Goal: Task Accomplishment & Management: Complete application form

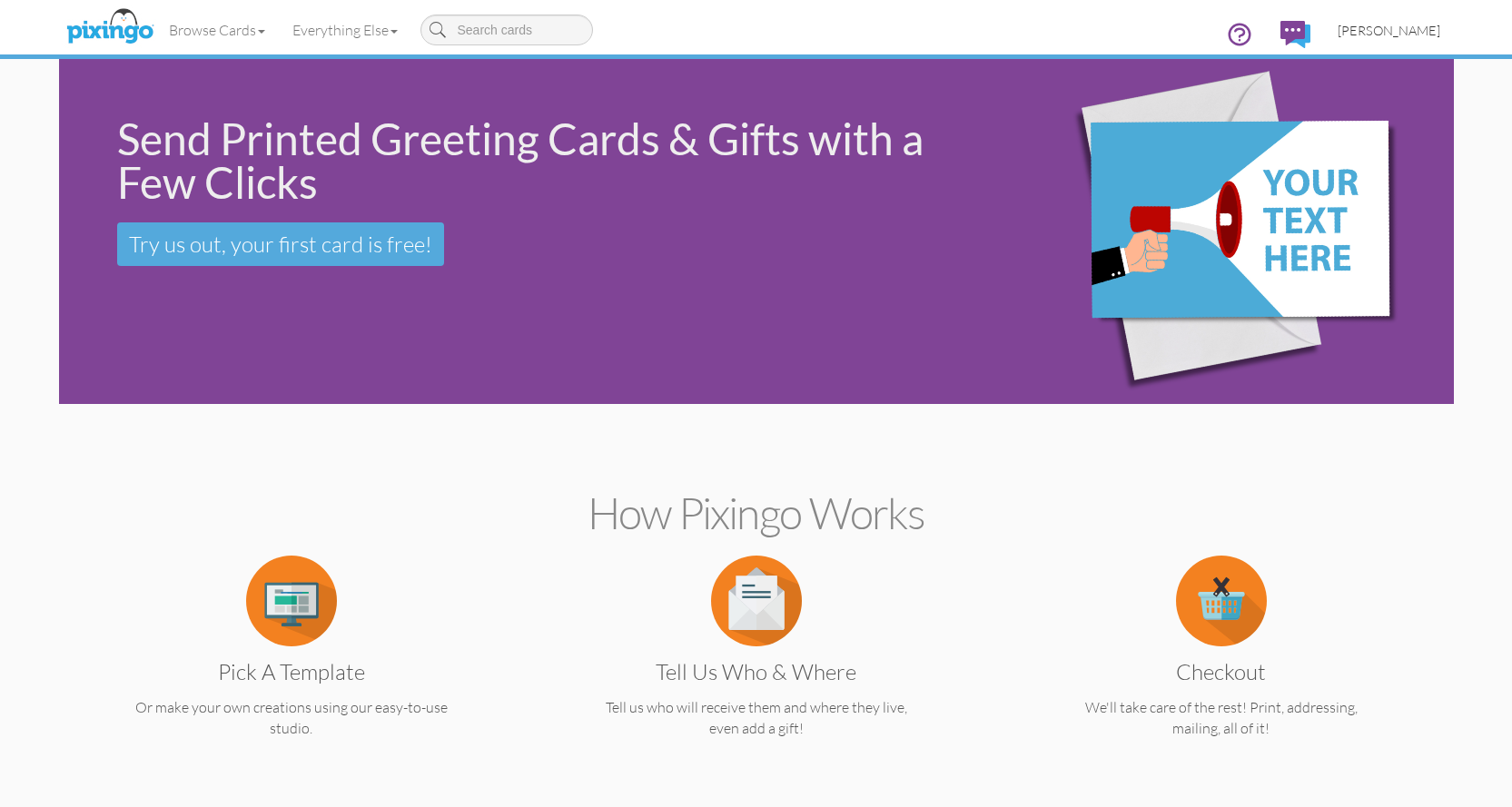
click at [1397, 35] on span "[PERSON_NAME]" at bounding box center [1389, 30] width 103 height 15
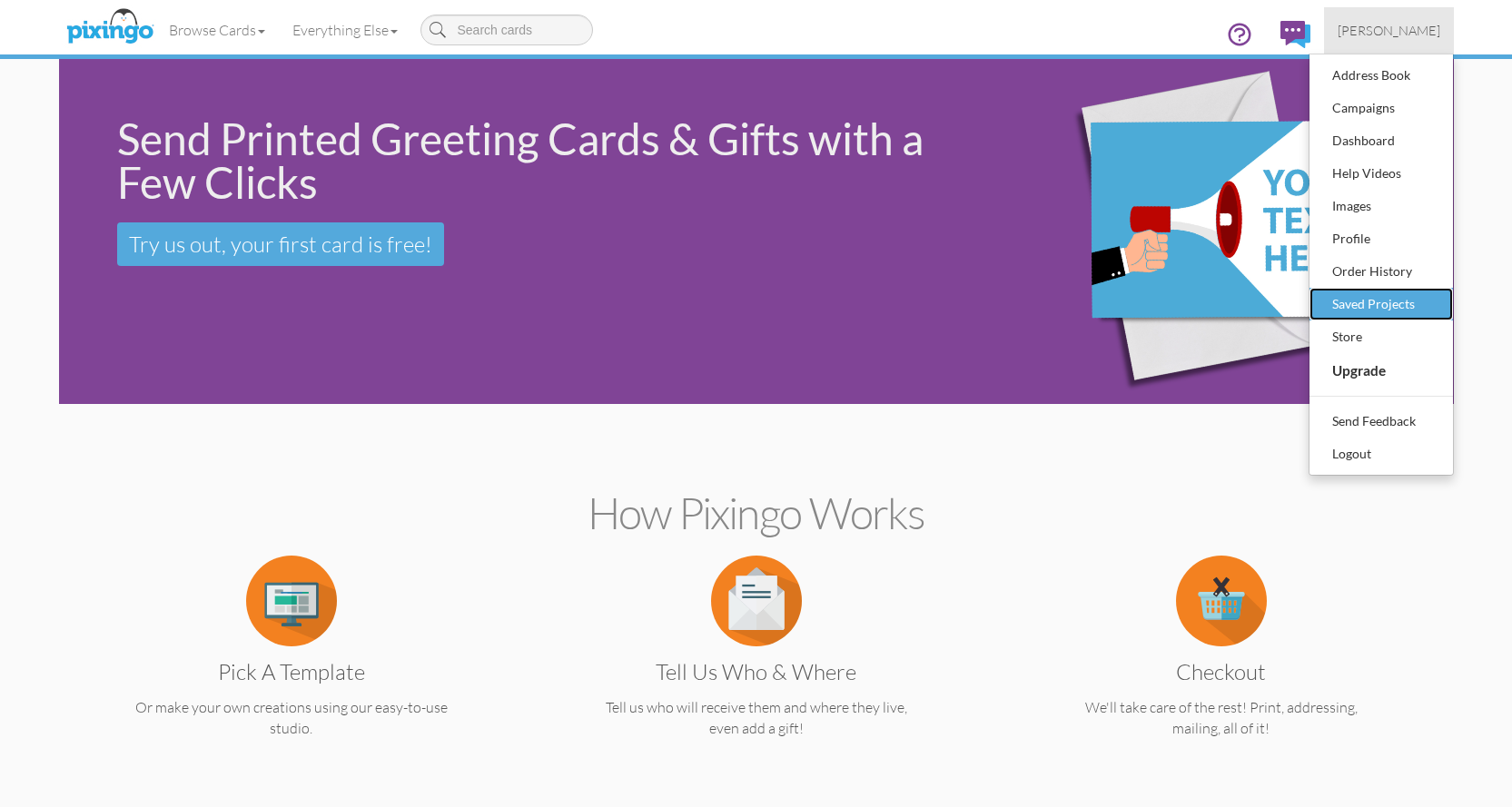
click at [1391, 298] on div "Saved Projects" at bounding box center [1381, 304] width 107 height 27
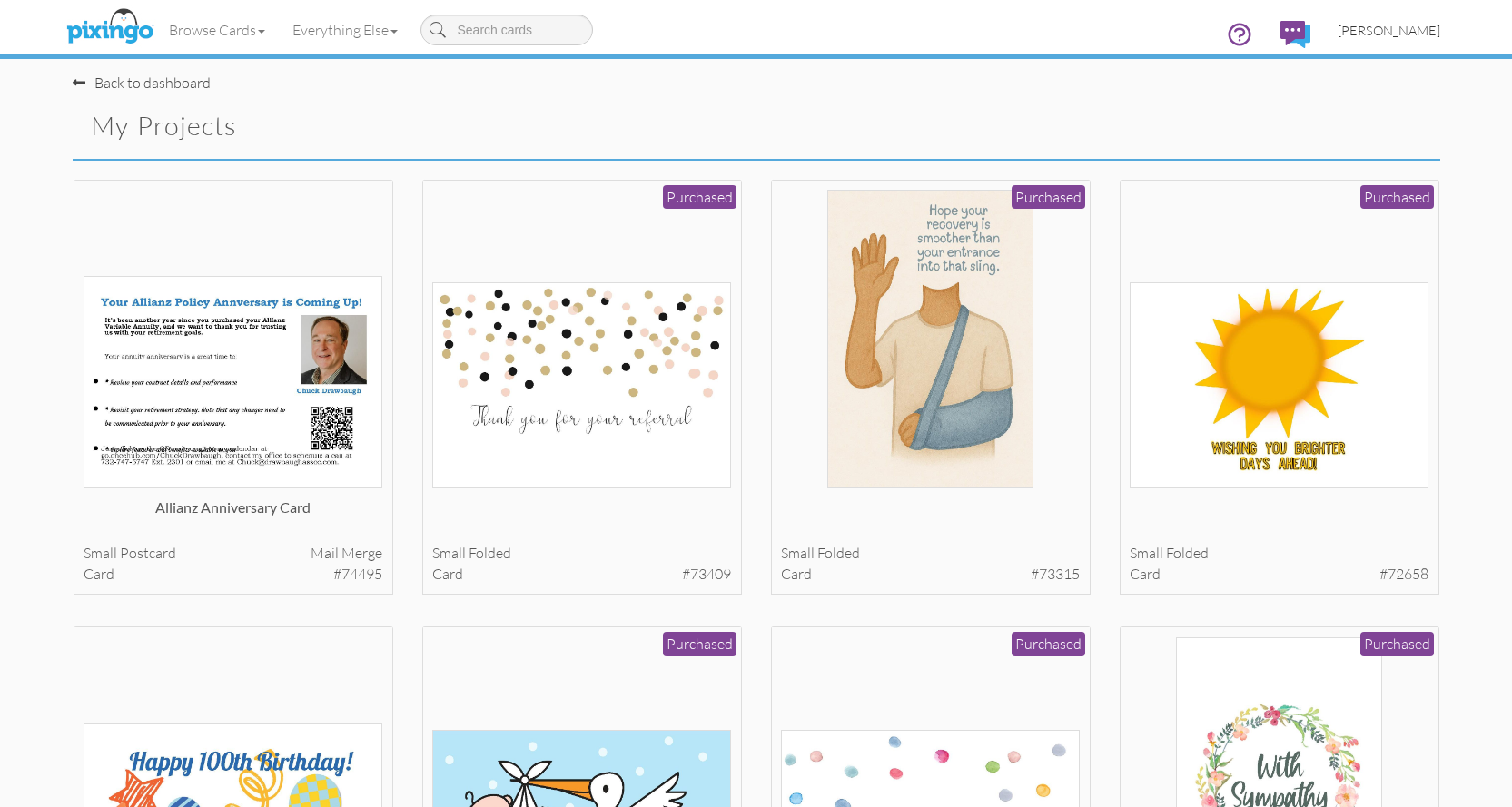
click at [1423, 30] on span "[PERSON_NAME]" at bounding box center [1389, 30] width 103 height 15
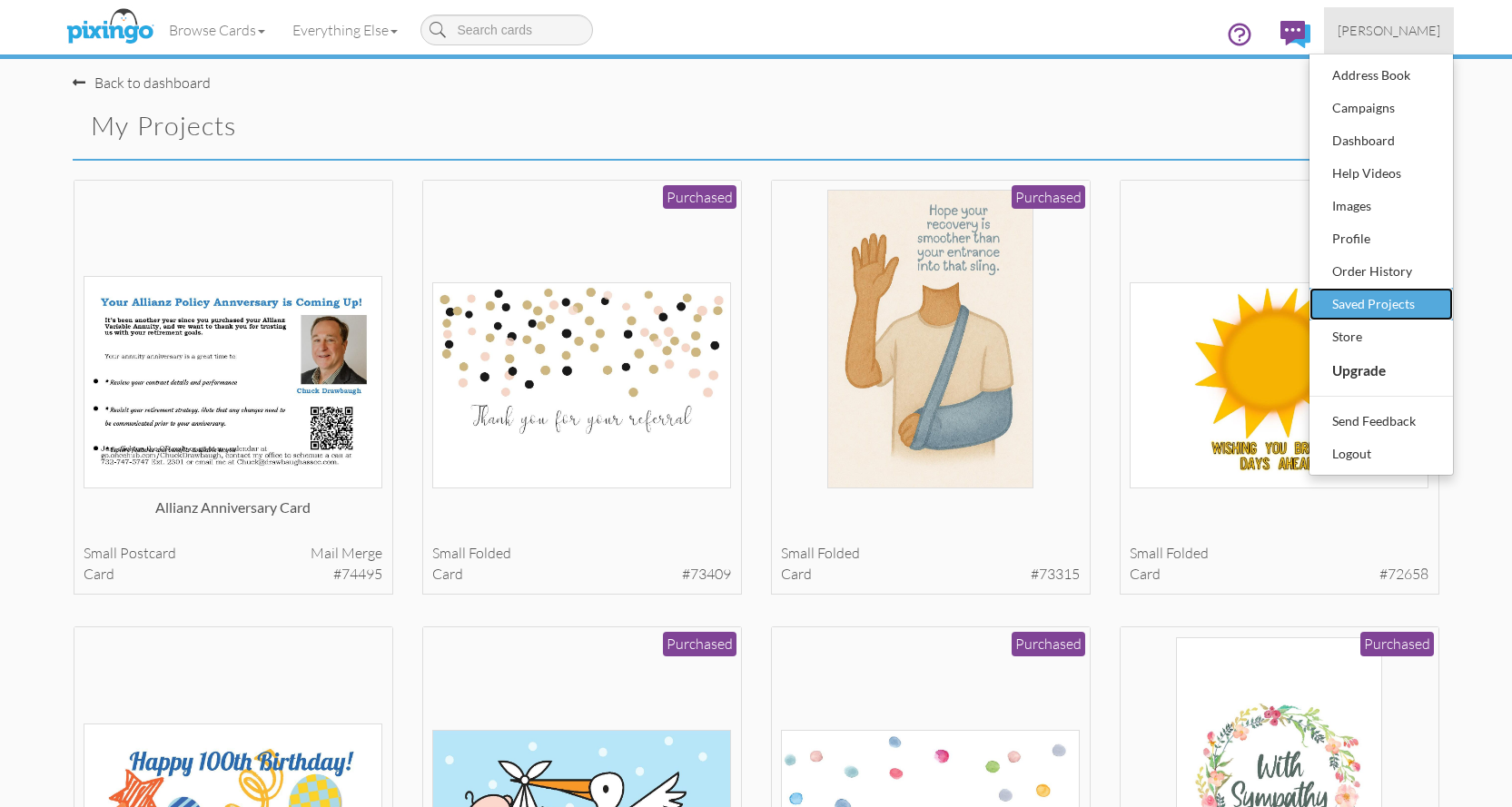
click at [1380, 301] on div "Saved Projects" at bounding box center [1381, 304] width 107 height 27
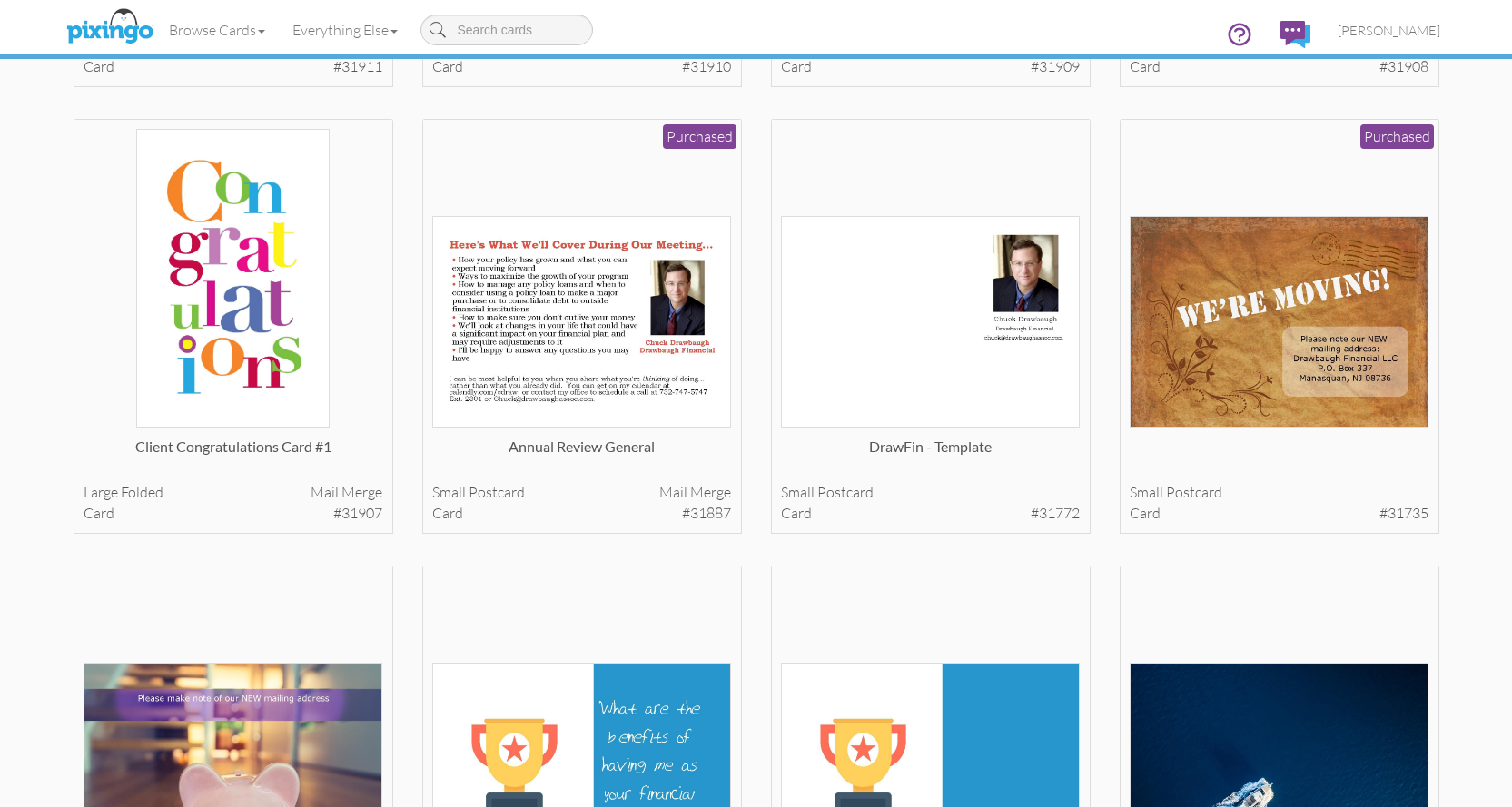
scroll to position [10390, 0]
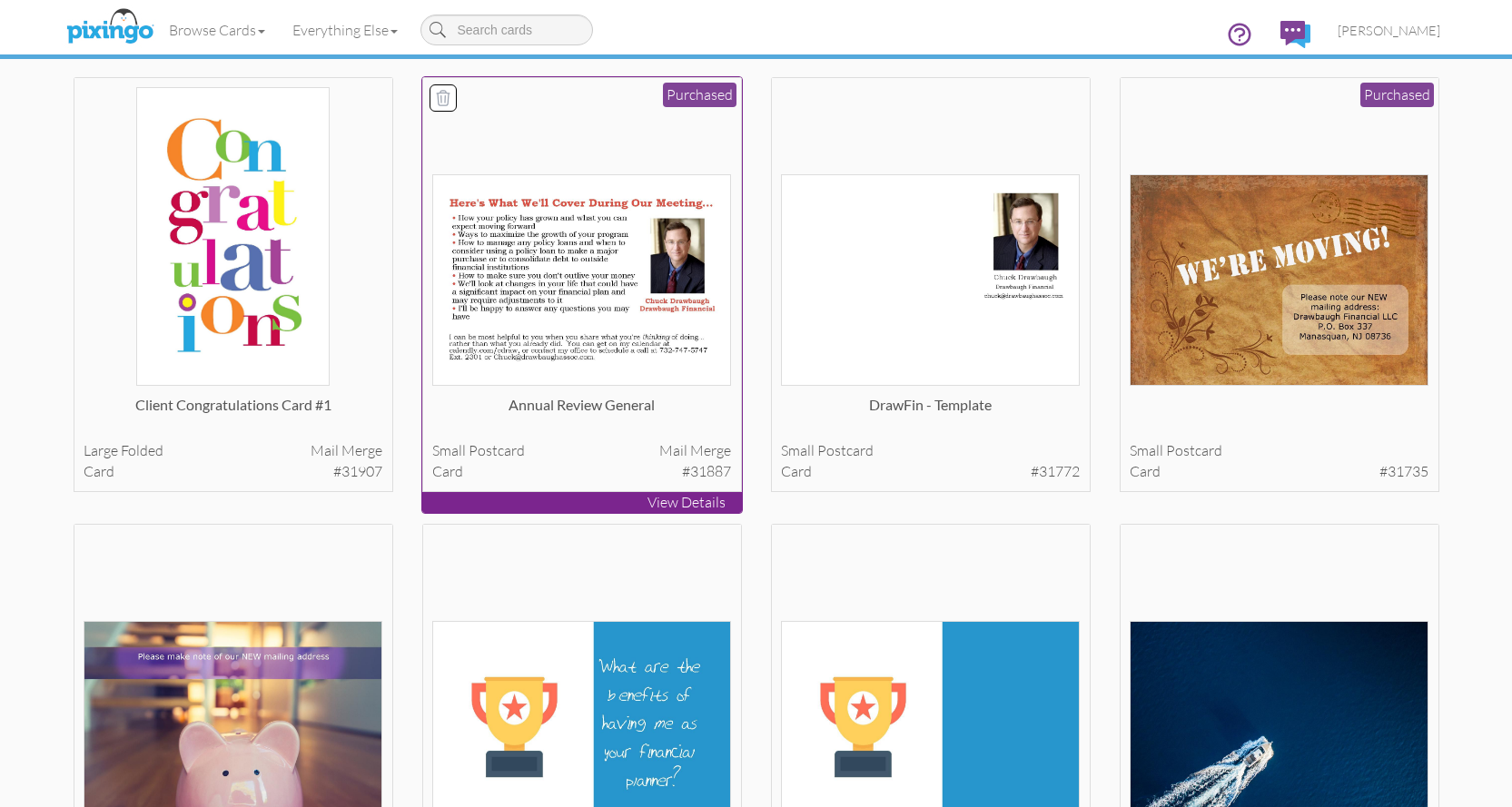
drag, startPoint x: 602, startPoint y: 340, endPoint x: 586, endPoint y: 341, distance: 16.0
click at [599, 340] on img at bounding box center [581, 281] width 299 height 213
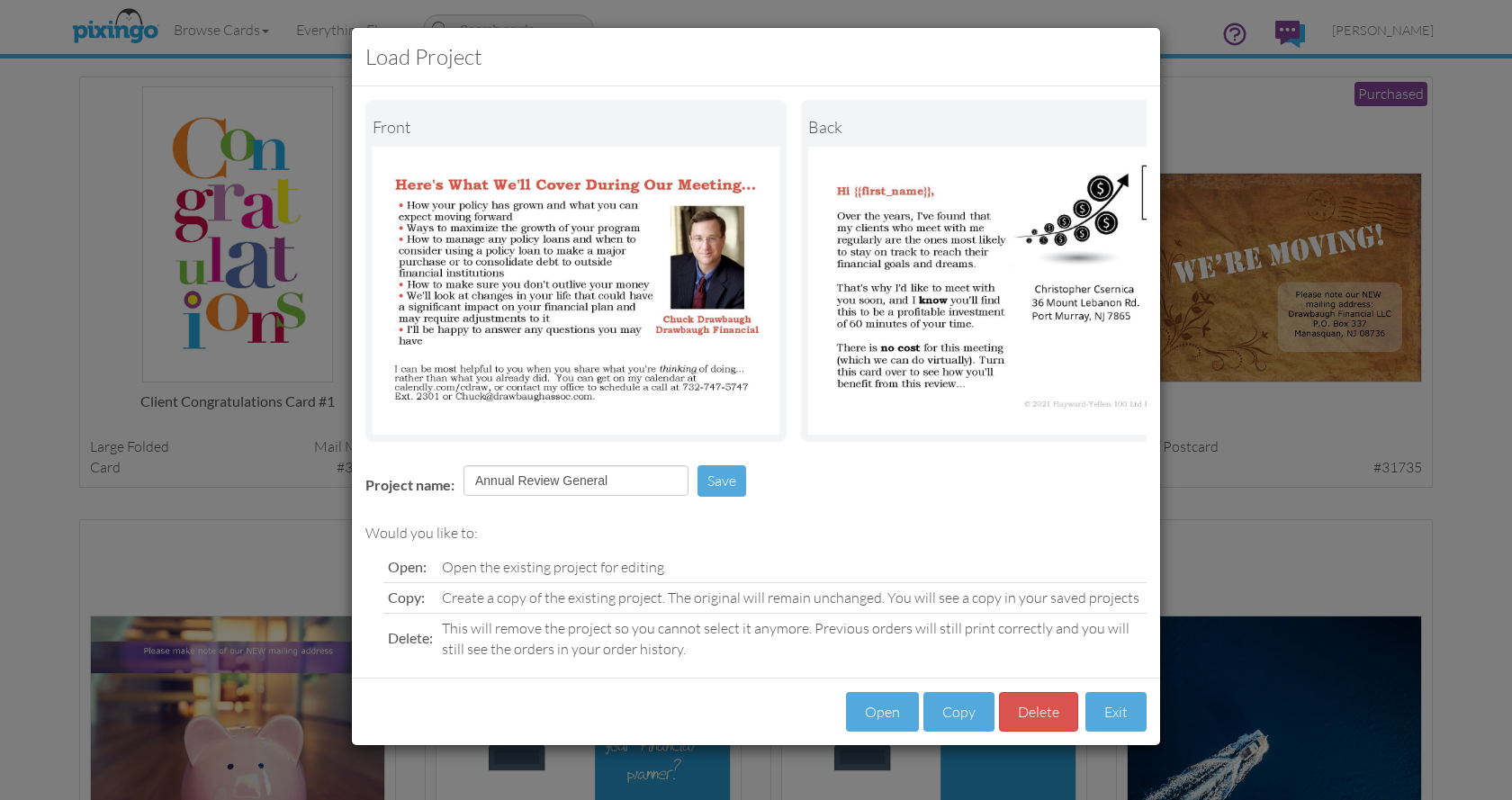
click at [1255, 548] on div "Load Project Front back Project name: Annual Review General Save Would you like…" at bounding box center [756, 400] width 1512 height 800
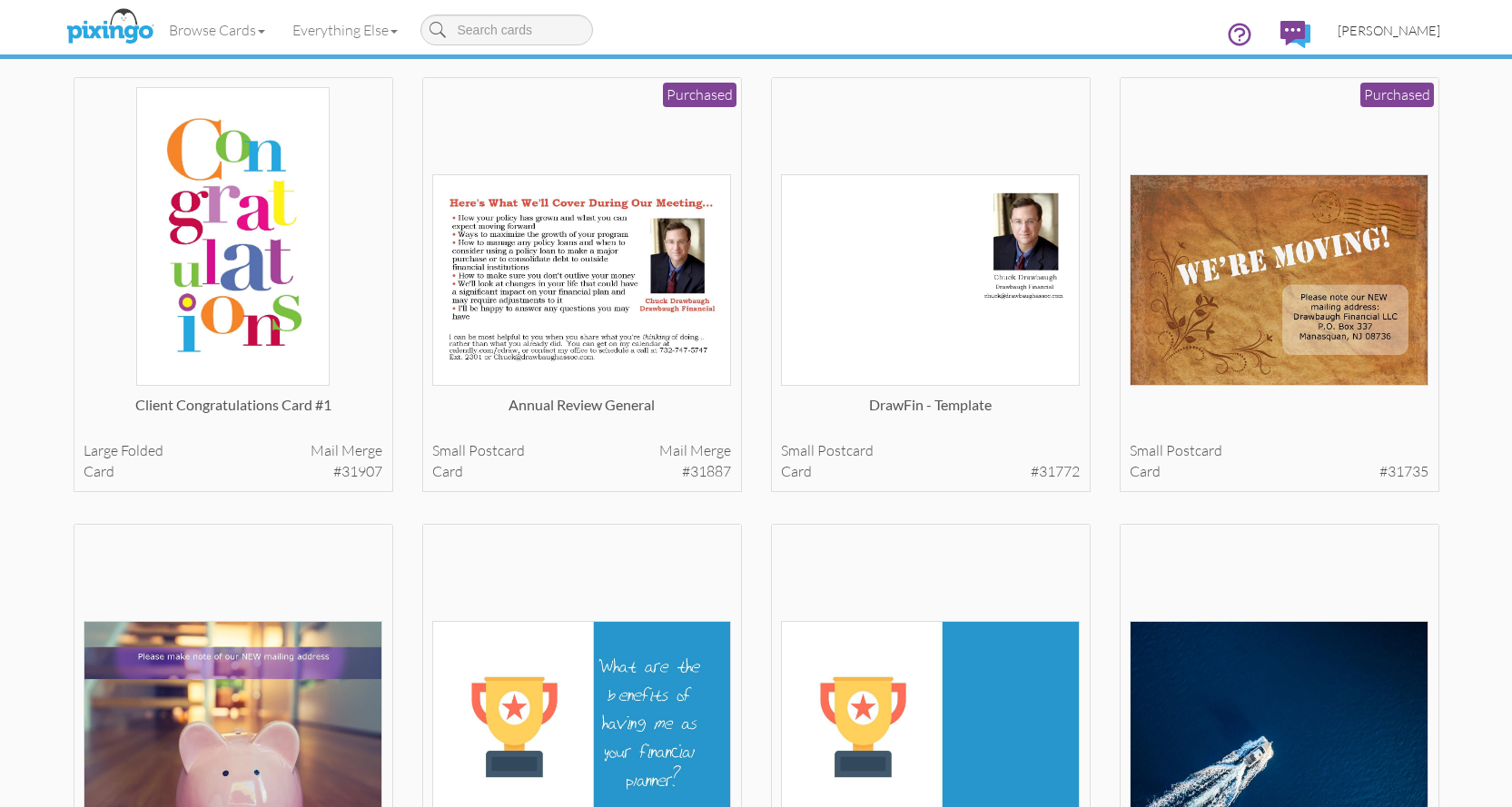
click at [1414, 26] on span "[PERSON_NAME]" at bounding box center [1389, 30] width 103 height 15
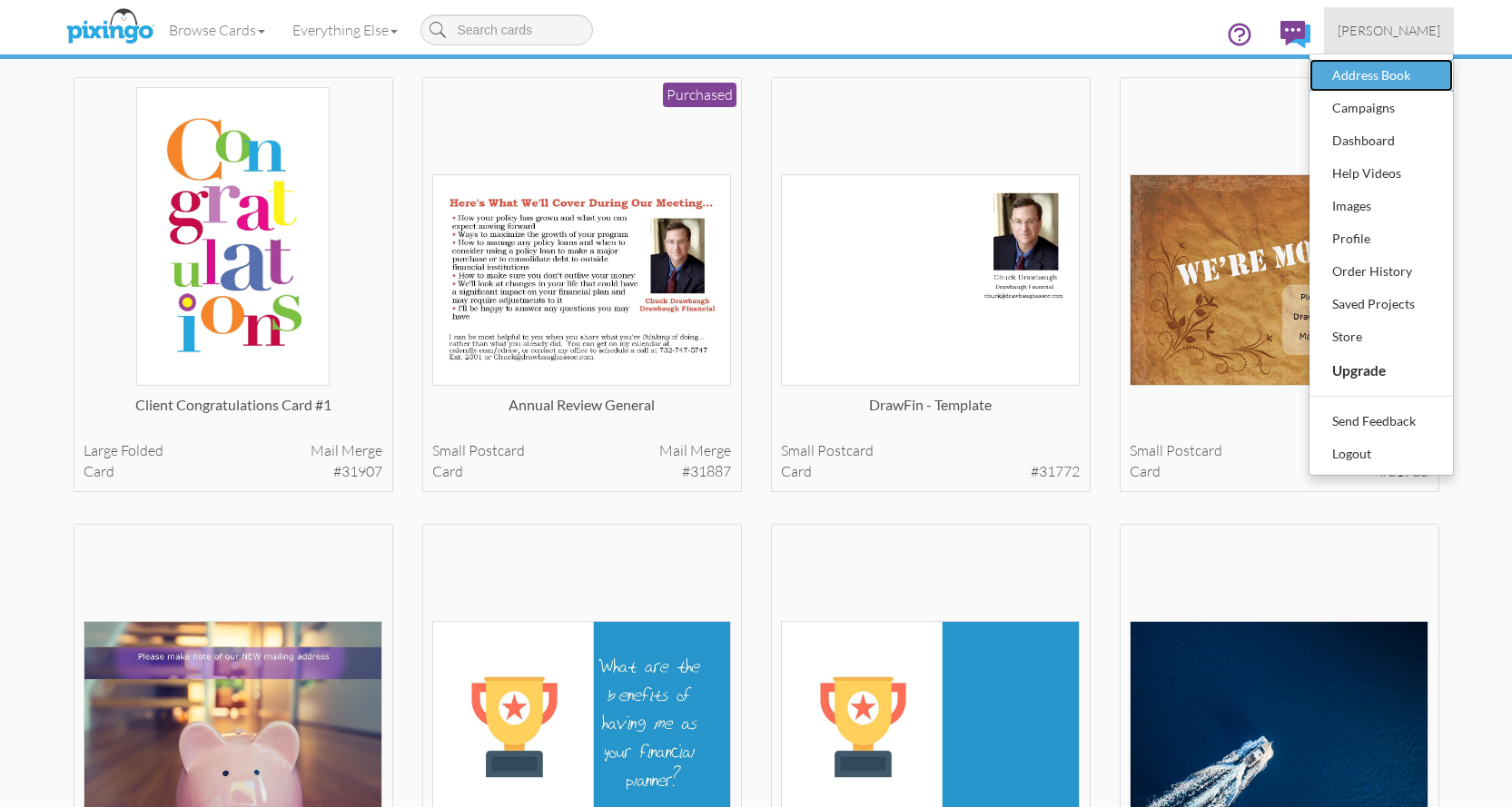
click at [1394, 74] on div "Address Book" at bounding box center [1381, 75] width 107 height 27
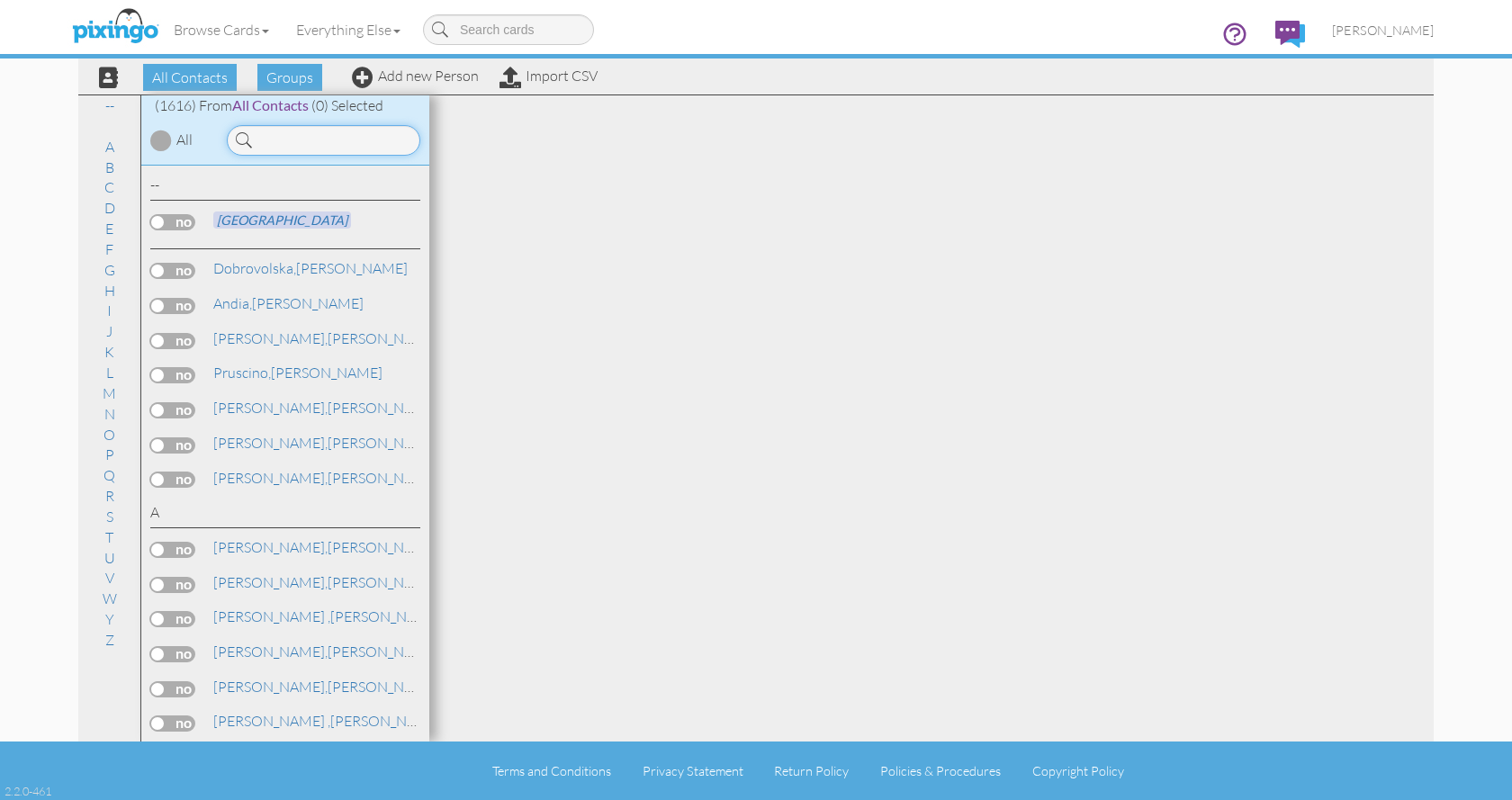
click at [296, 138] on input at bounding box center [323, 141] width 194 height 31
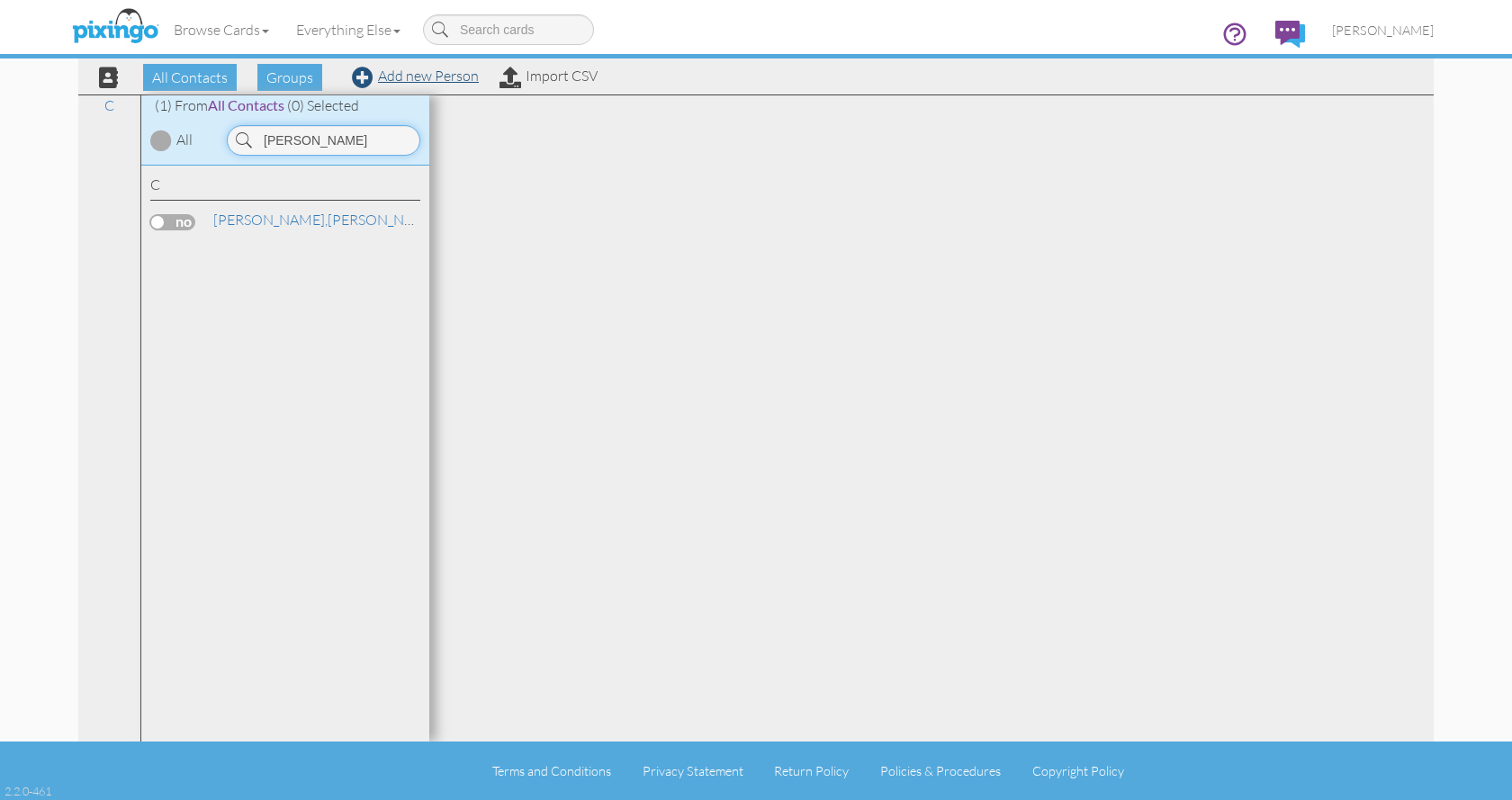
type input "tara"
click at [445, 75] on link "Add new Person" at bounding box center [416, 75] width 127 height 18
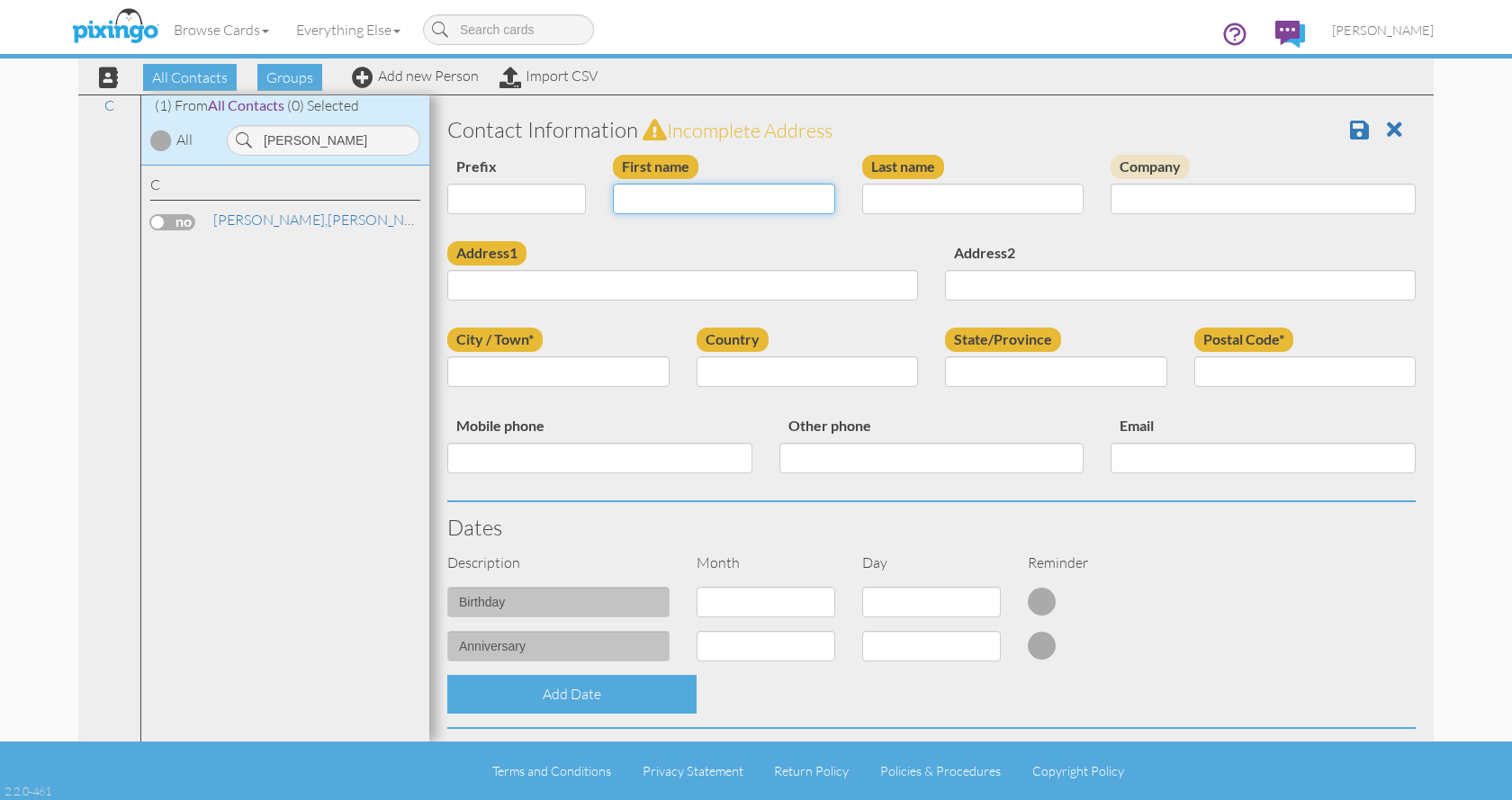
click at [722, 194] on input "First name" at bounding box center [723, 199] width 222 height 31
type input "[PERSON_NAME]"
type input "Tarasuk"
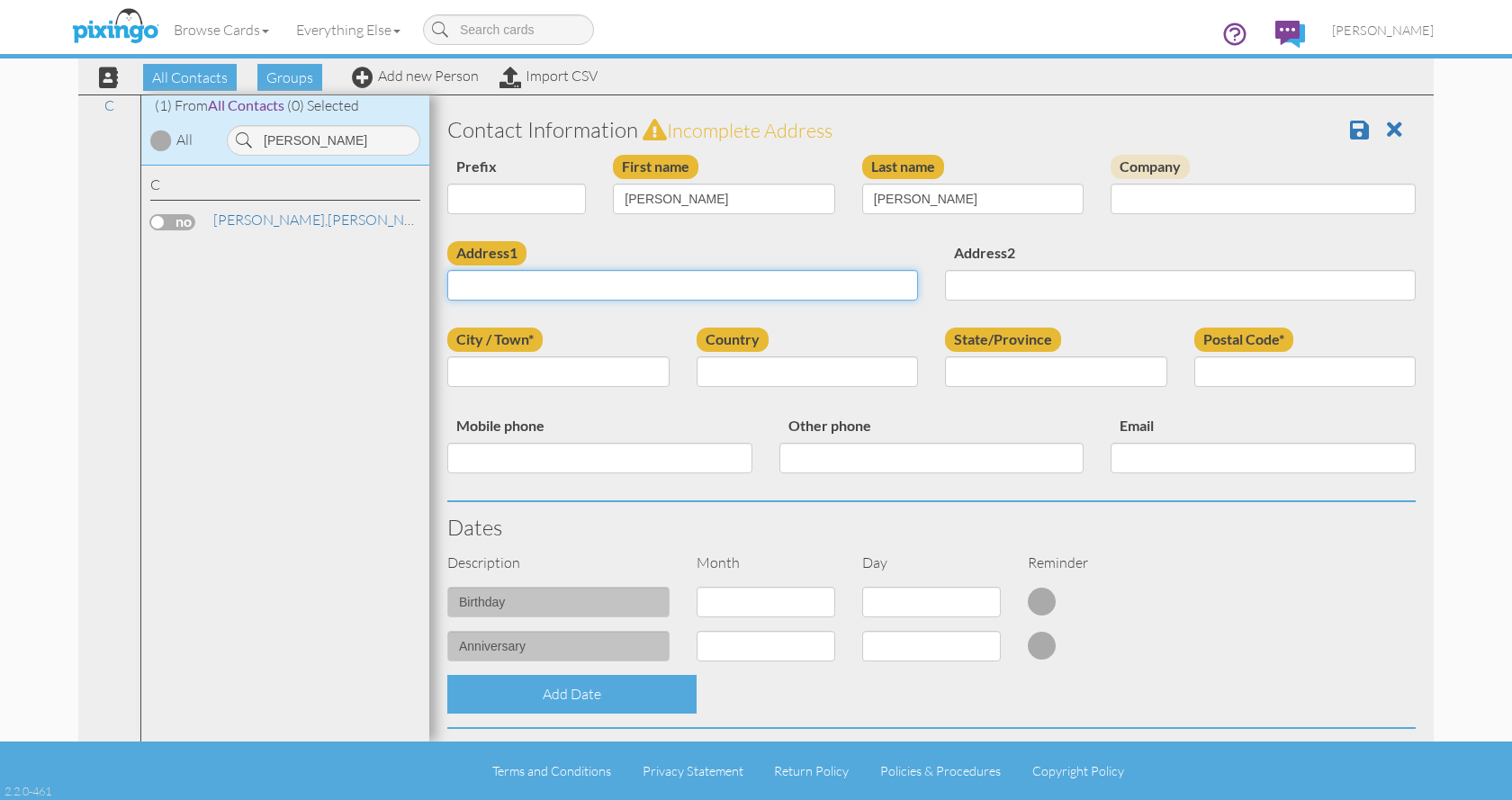
click at [547, 288] on input "Address1" at bounding box center [683, 285] width 471 height 31
paste input "88 Race St. Haverhill, MA 01830"
type input "88 Race St. Haverhill, MA 01830"
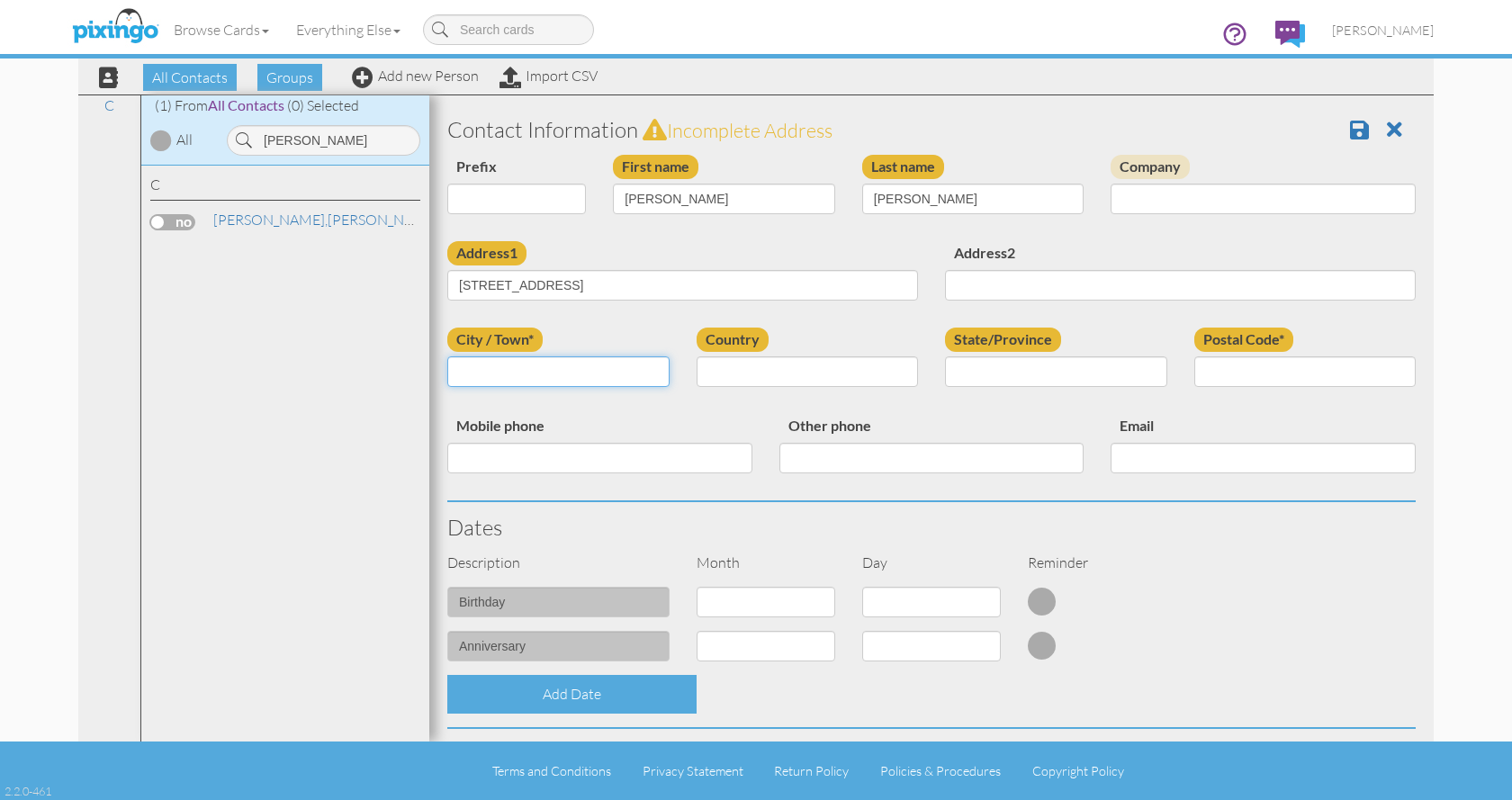
click at [582, 376] on input "City / Town*" at bounding box center [558, 372] width 222 height 31
type input "Haverhill"
click at [853, 381] on select "United States -------------- Afghanistan Albania Algeria American Samoa Andorra…" at bounding box center [807, 372] width 222 height 31
select select "object:6402"
click at [697, 357] on select "United States -------------- Afghanistan Albania Algeria American Samoa Andorra…" at bounding box center [807, 372] width 222 height 31
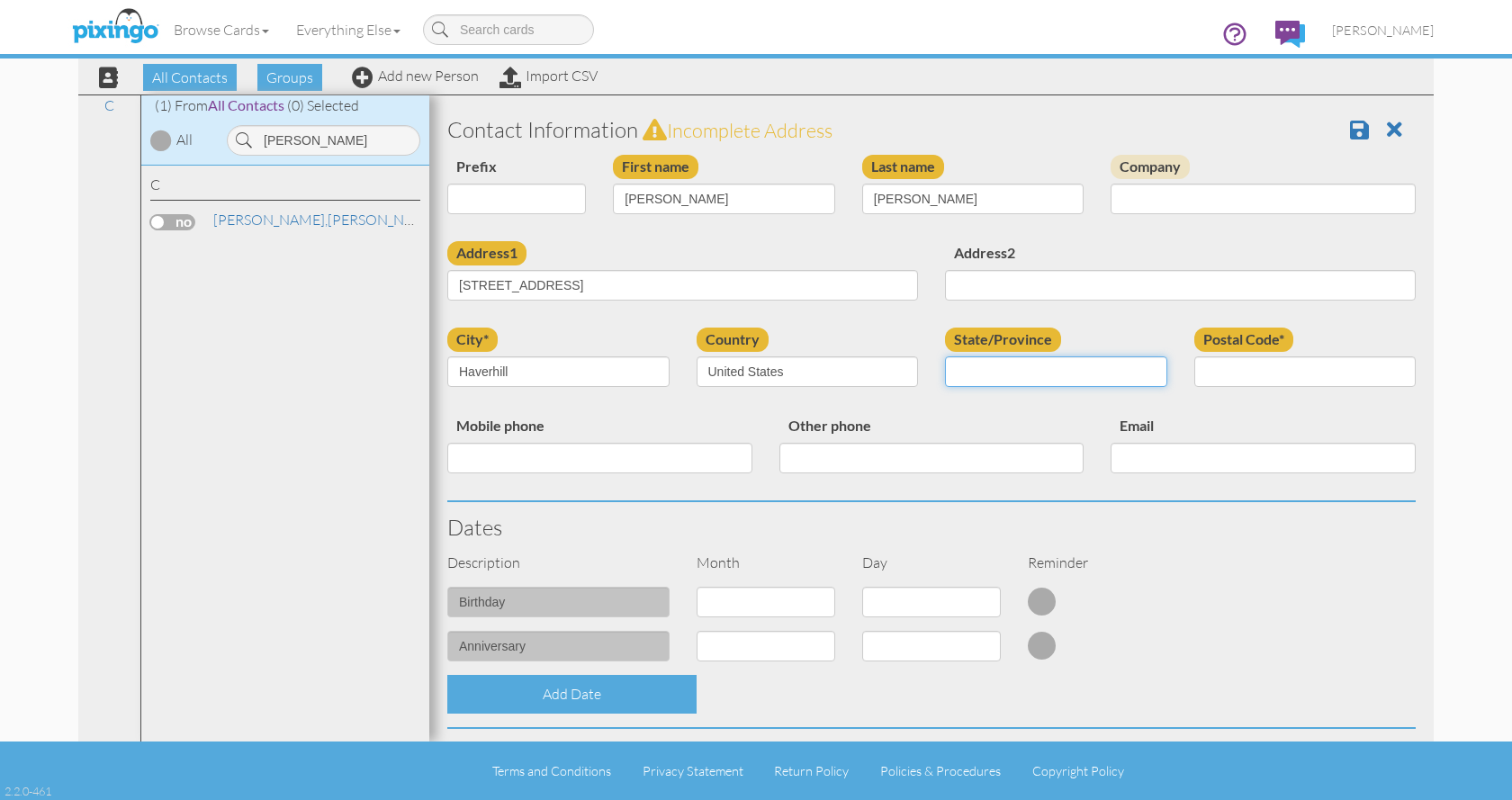
click at [1012, 373] on select "AA (Military) AE (Military) Alabama Alaska American Samoa AP (Military) Arizona…" at bounding box center [1055, 372] width 222 height 31
select select "object:6675"
click at [945, 357] on select "AA (Military) AE (Military) Alabama Alaska American Samoa AP (Military) Arizona…" at bounding box center [1055, 372] width 222 height 31
click at [1260, 369] on input "Postal Code*" at bounding box center [1304, 372] width 222 height 31
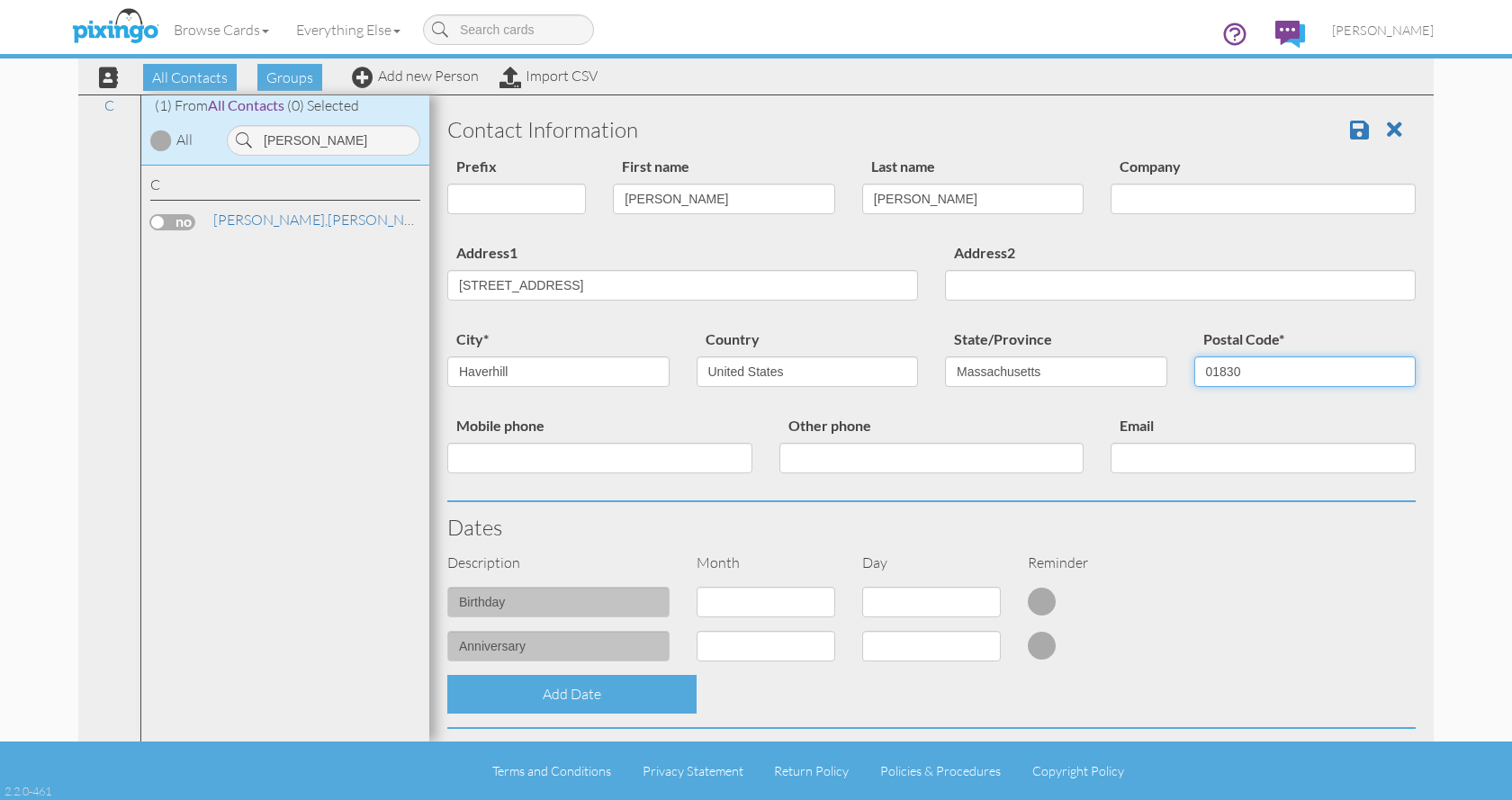
type input "01830"
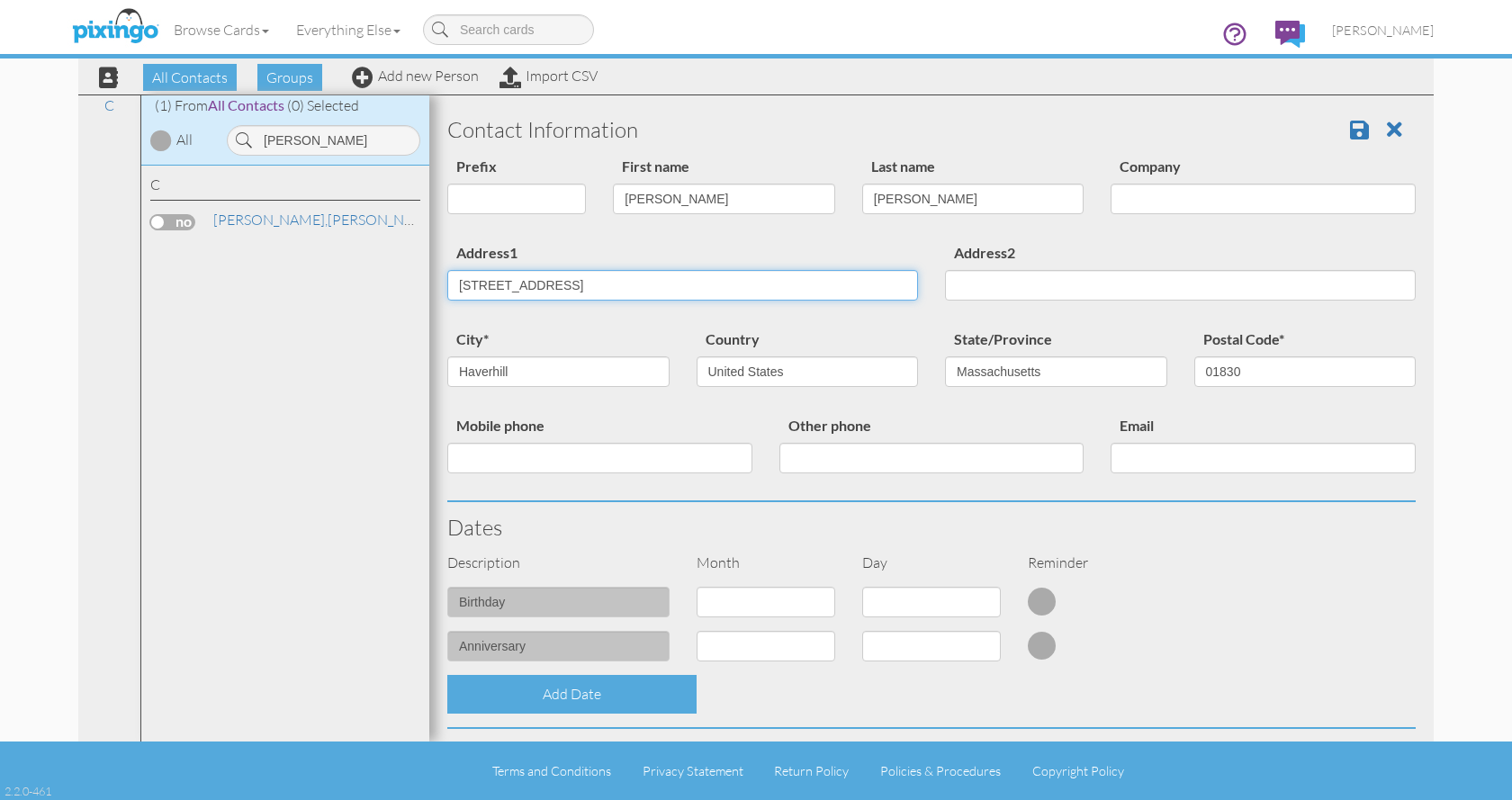
click at [683, 284] on input "88 Race St. Haverhill, MA 01830" at bounding box center [683, 285] width 471 height 31
type input "[STREET_ADDRESS]"
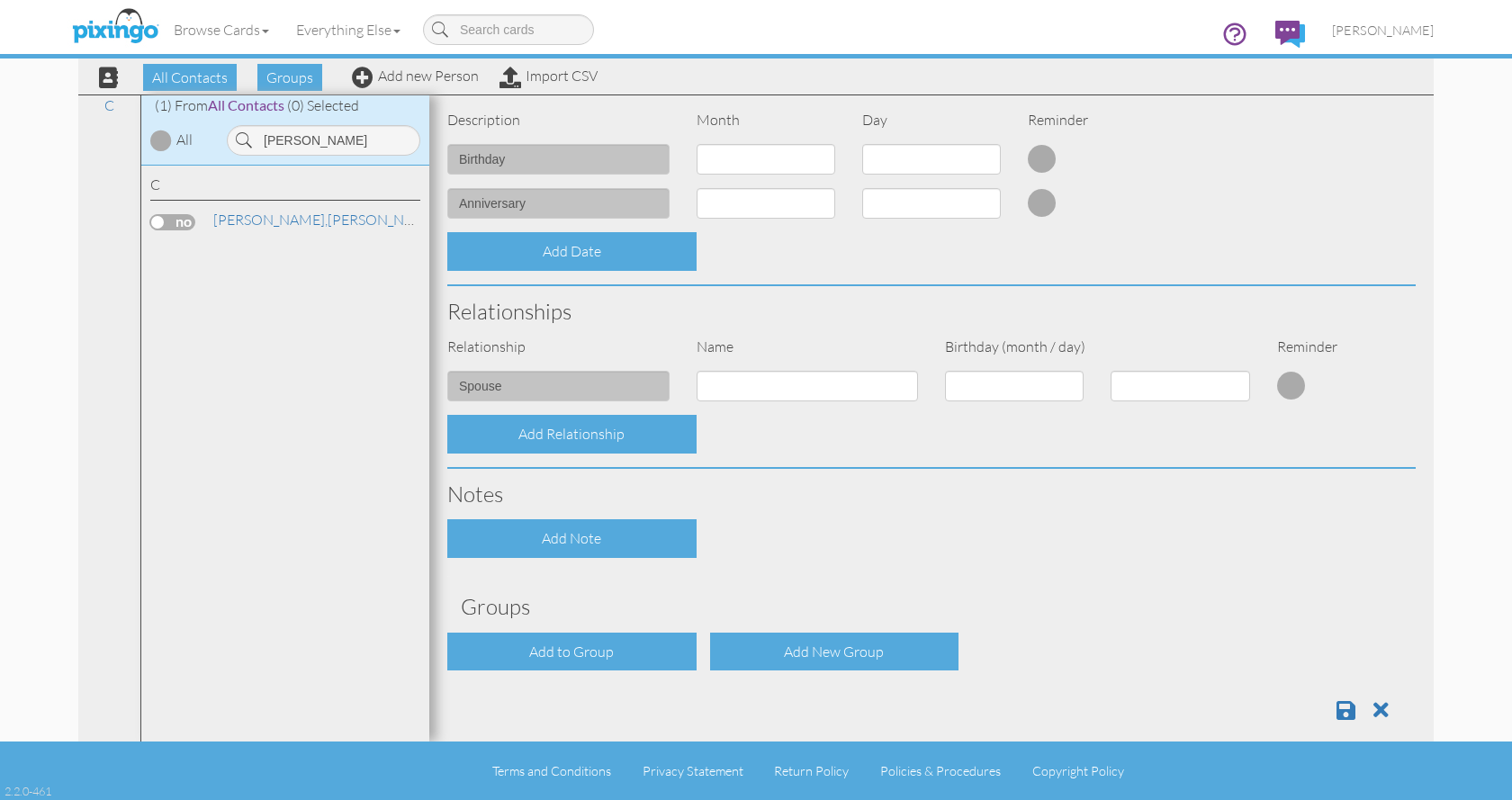
scroll to position [465, 0]
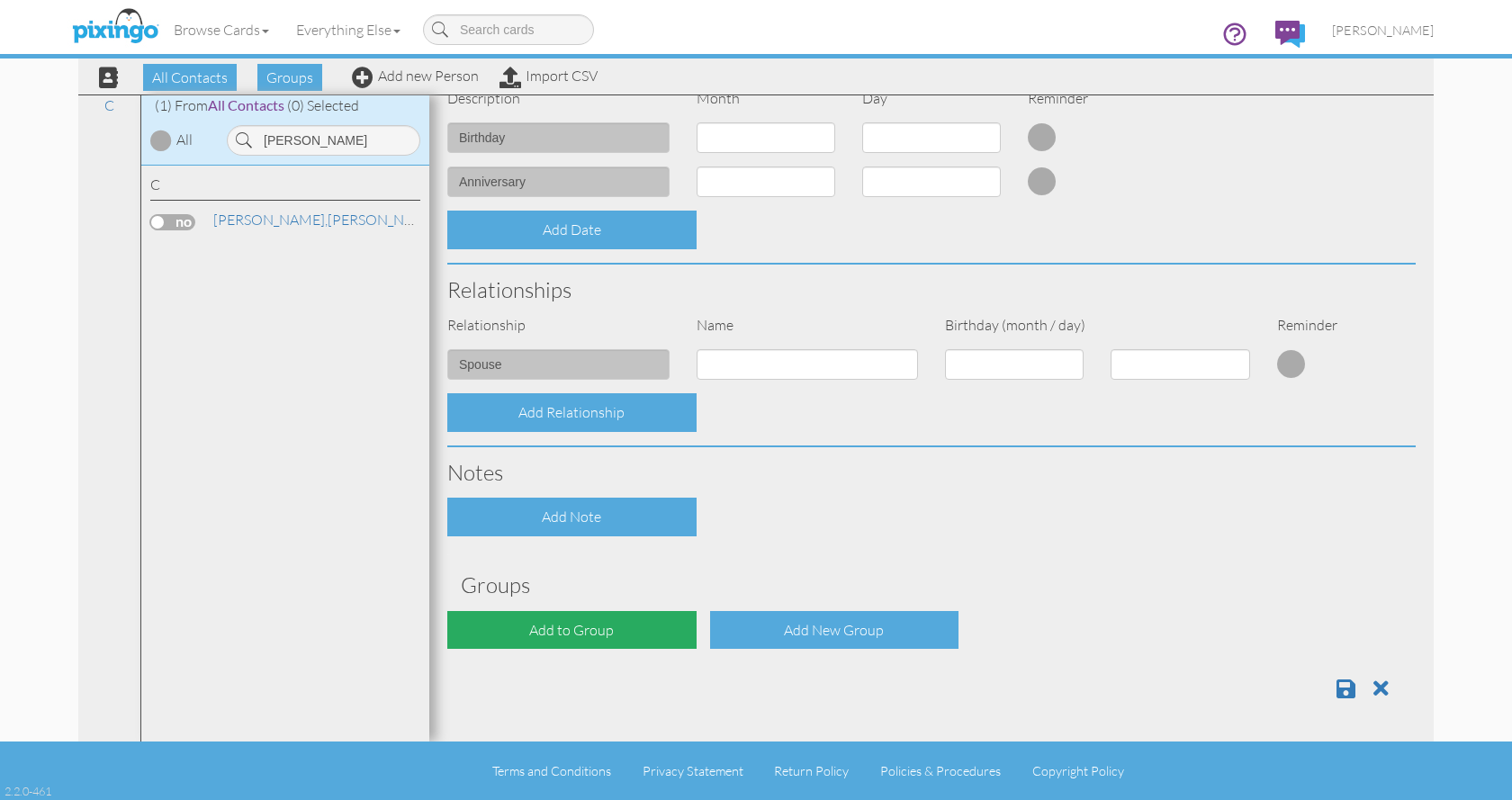
click at [589, 630] on div "Add to Group" at bounding box center [572, 630] width 249 height 38
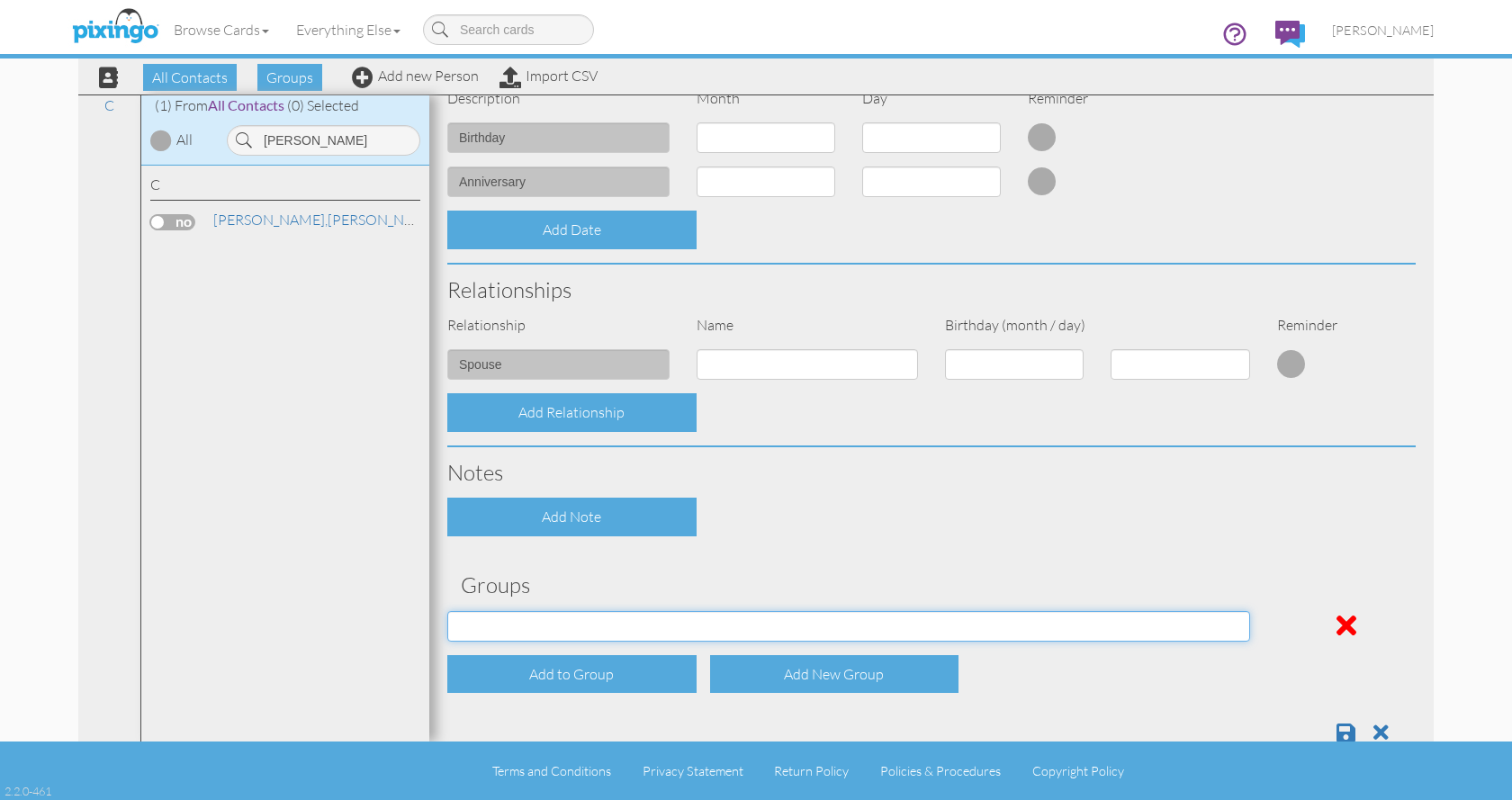
click at [922, 625] on select "All Contacts Aug 31, 01:01:46 PM Aug 31, 01:02:48 PM Aug 31, 12:59:24 PM BIrthd…" at bounding box center [848, 627] width 802 height 31
select select "object:6718"
click at [448, 612] on select "All Contacts Aug 31, 01:01:46 PM Aug 31, 01:02:48 PM Aug 31, 12:59:24 PM BIrthd…" at bounding box center [848, 627] width 802 height 31
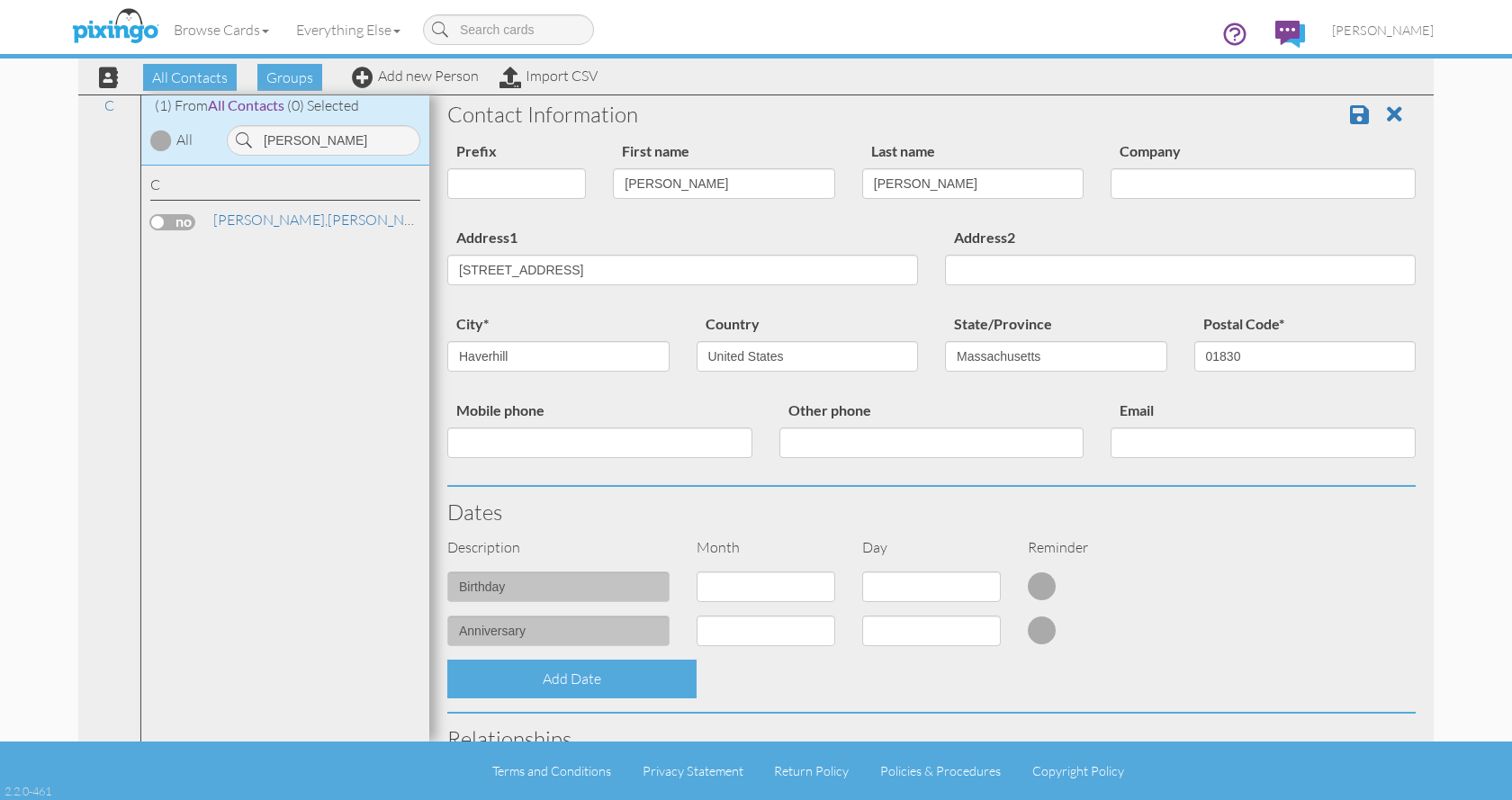
scroll to position [0, 0]
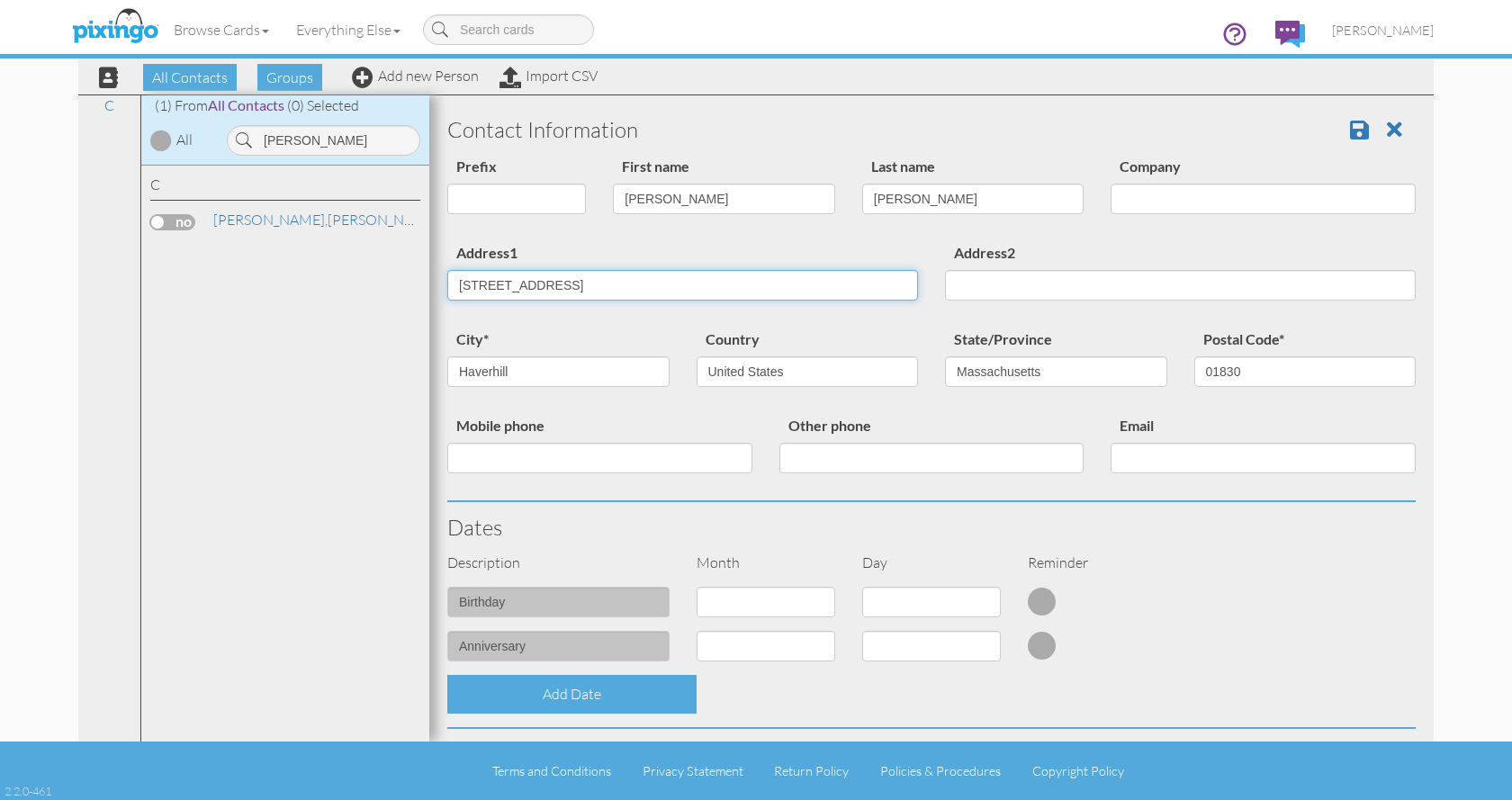
click at [492, 282] on input "[STREET_ADDRESS]" at bounding box center [683, 285] width 471 height 31
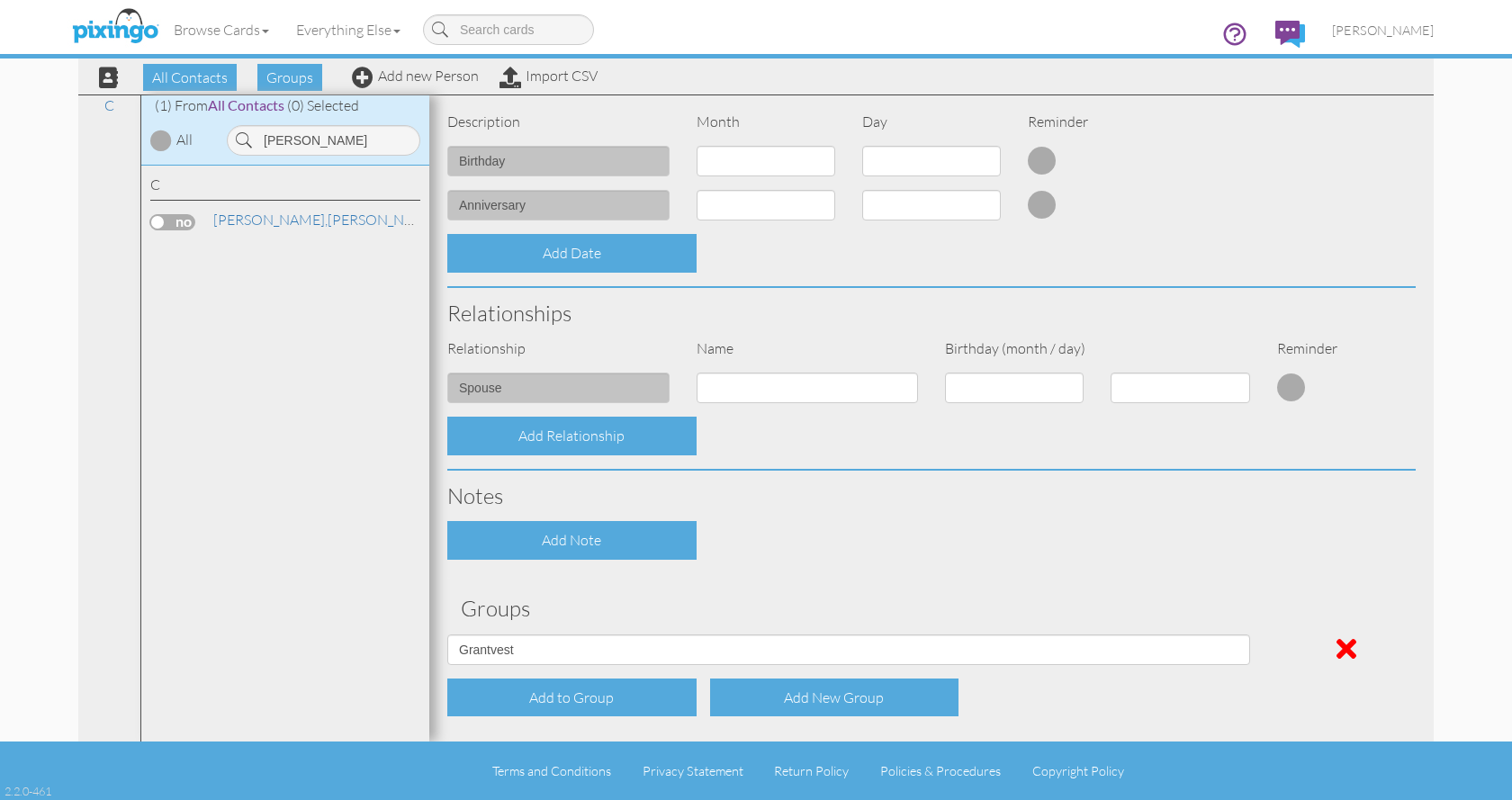
scroll to position [509, 0]
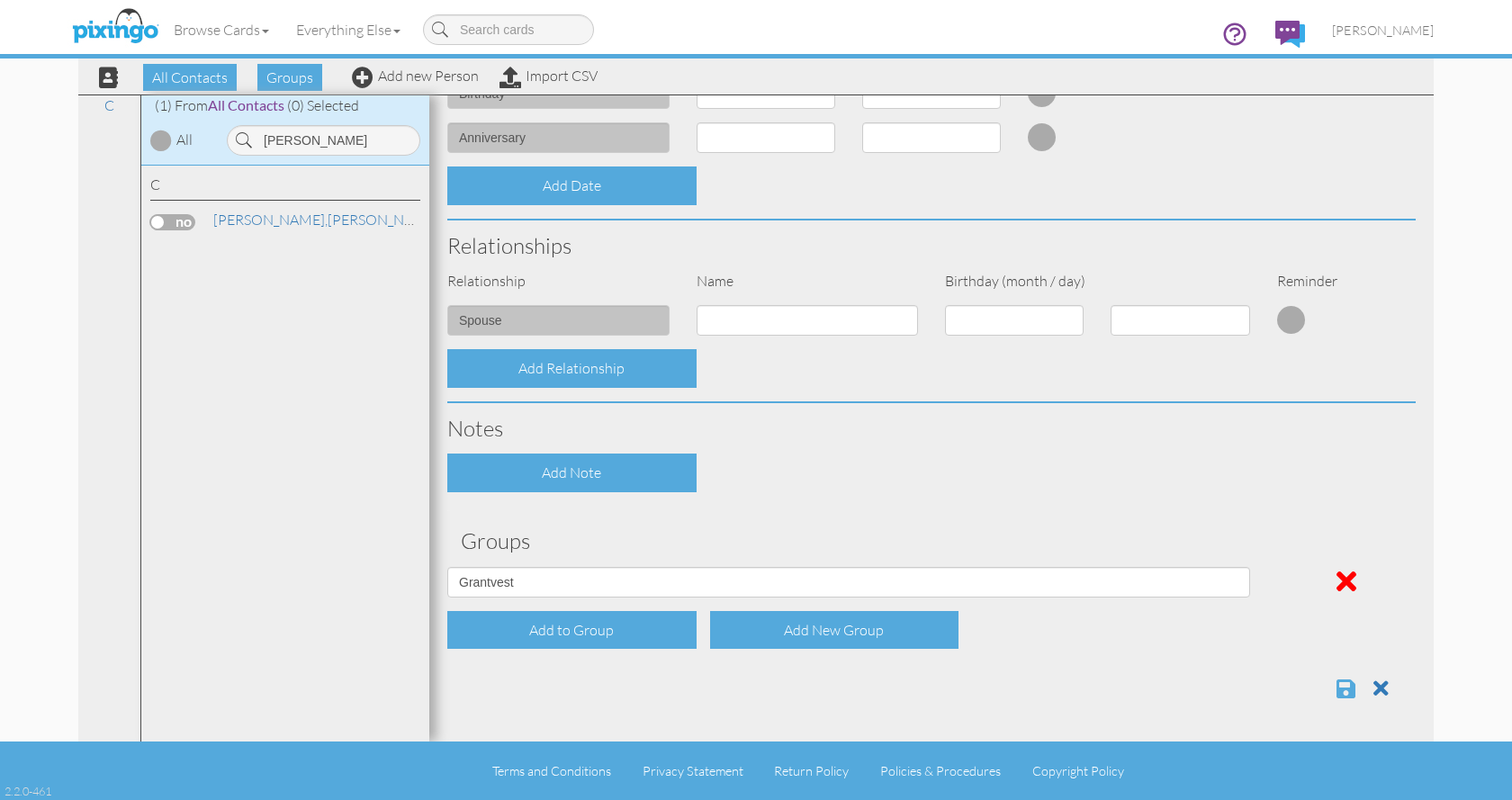
type input "[STREET_ADDRESS]"
click at [1336, 689] on span at bounding box center [1345, 689] width 19 height 22
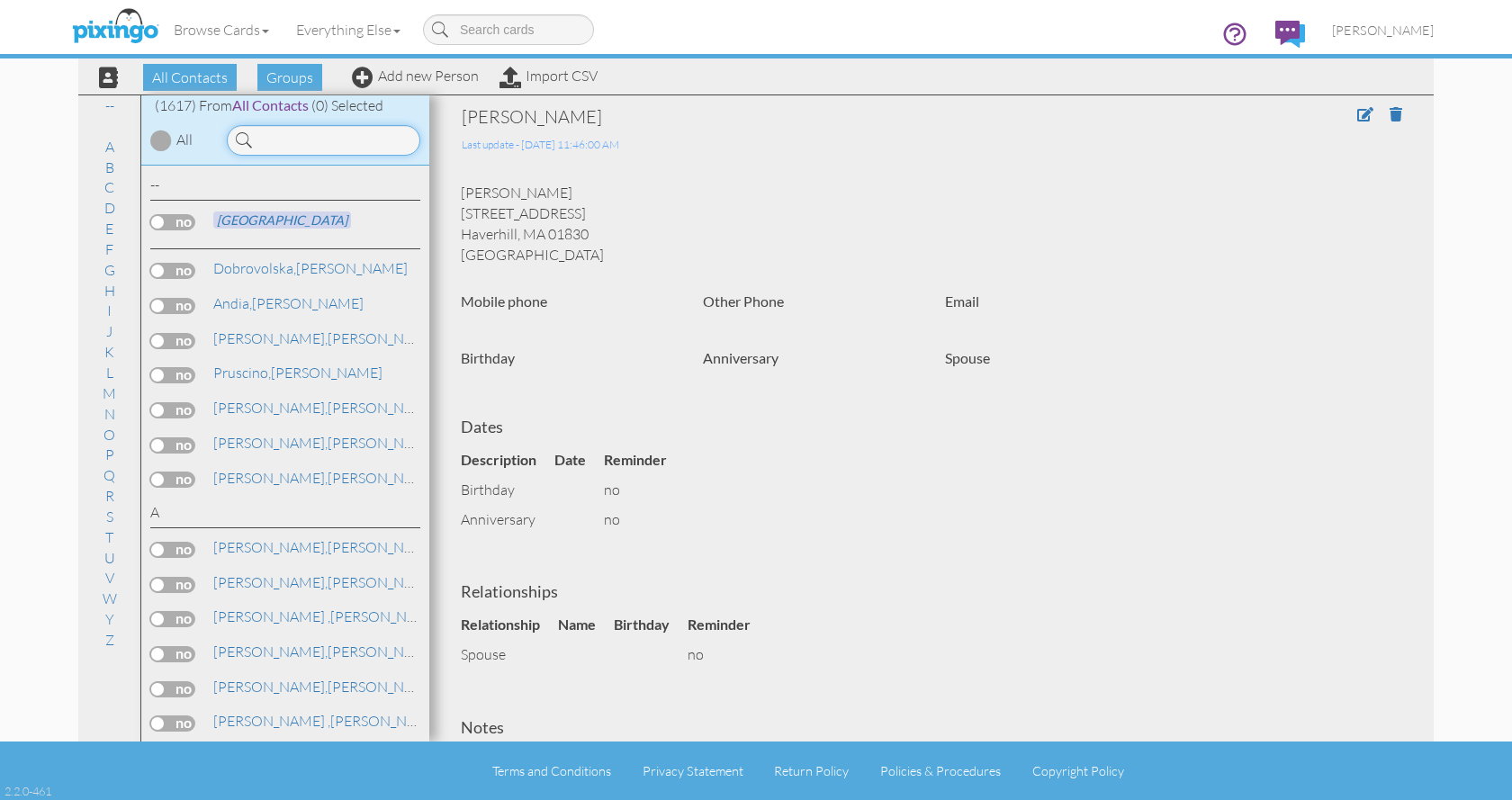
click at [285, 140] on input at bounding box center [323, 141] width 194 height 31
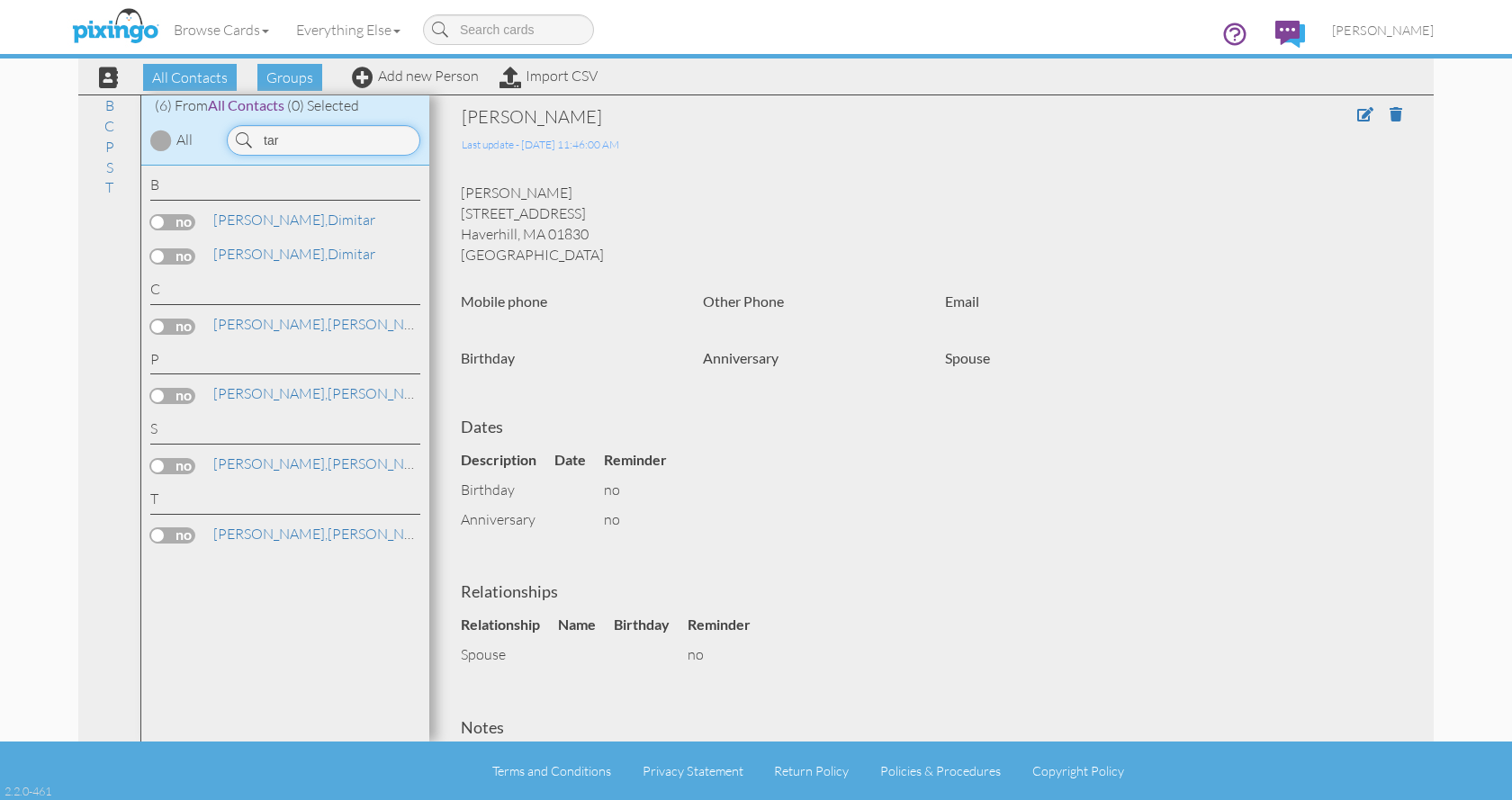
type input "tar"
click at [973, 215] on div "[PERSON_NAME] [STREET_ADDRESS] [GEOGRAPHIC_DATA], [GEOGRAPHIC_DATA] [GEOGRAPHIC…" at bounding box center [932, 223] width 968 height 81
click at [372, 34] on link "Everything Else" at bounding box center [348, 30] width 131 height 45
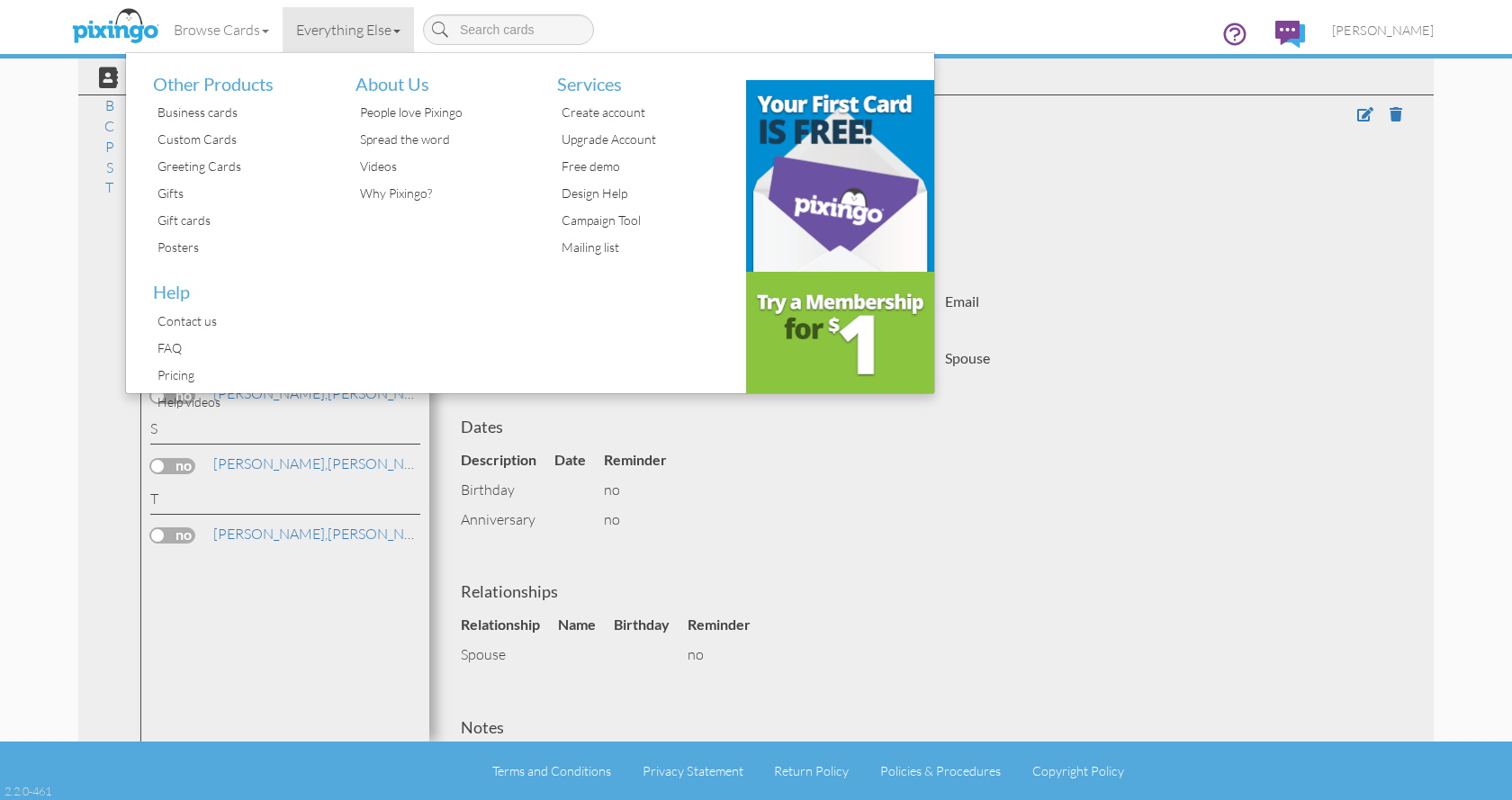
click at [1117, 217] on div "[PERSON_NAME] [STREET_ADDRESS] [GEOGRAPHIC_DATA], [GEOGRAPHIC_DATA] [GEOGRAPHIC…" at bounding box center [932, 223] width 968 height 81
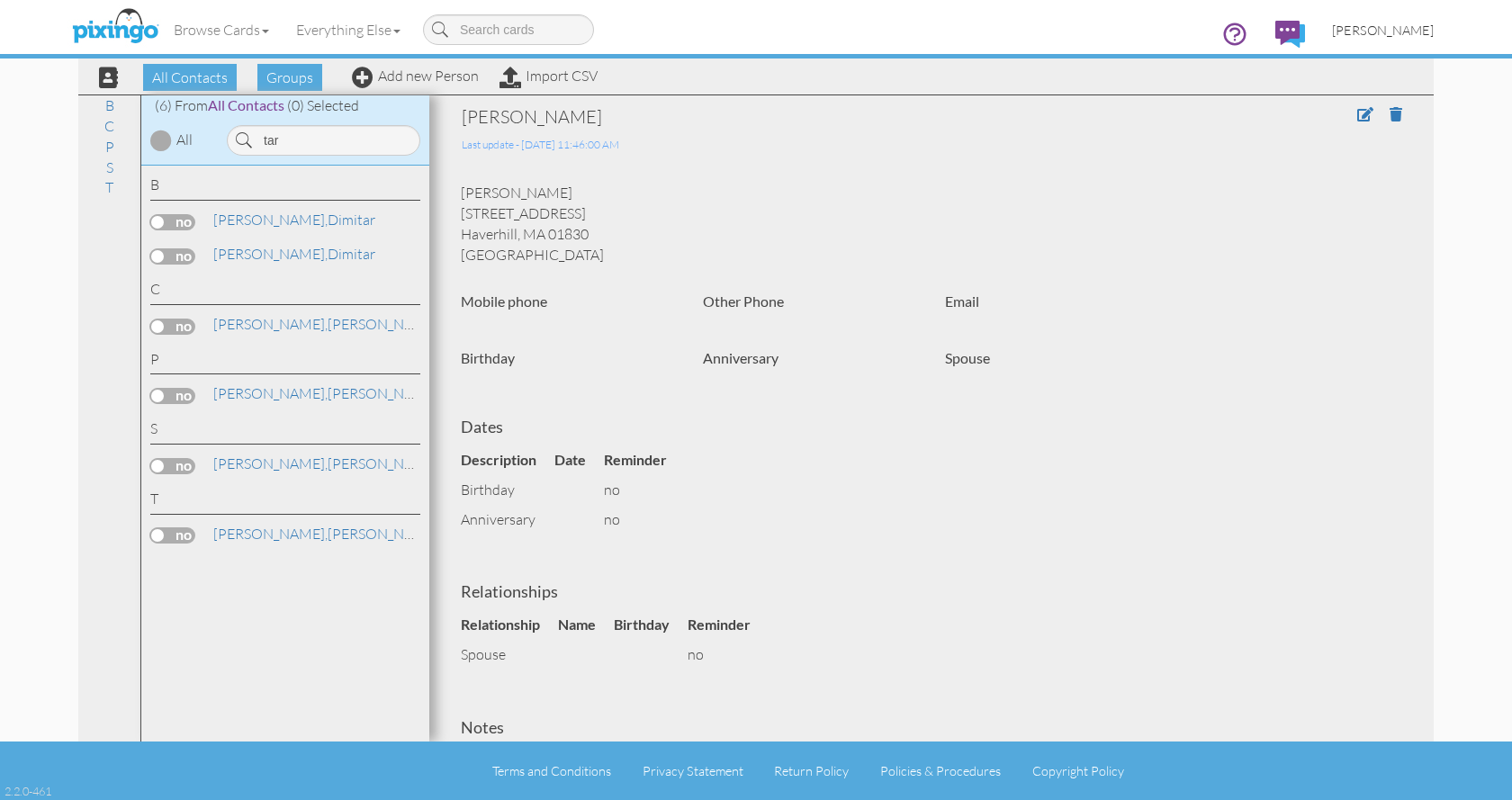
click at [1354, 24] on span "[PERSON_NAME]" at bounding box center [1382, 30] width 102 height 15
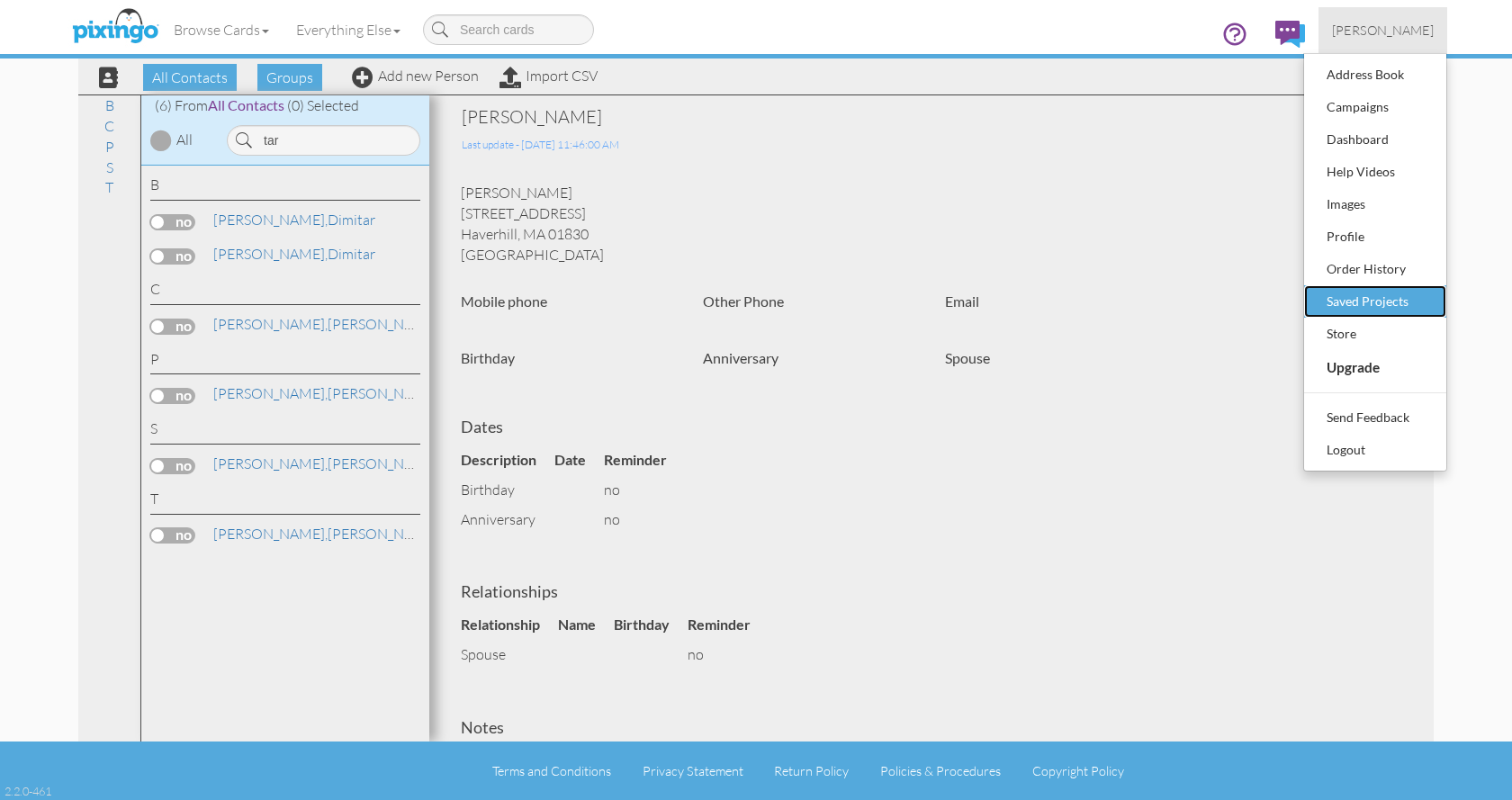
click at [1386, 300] on div "Saved Projects" at bounding box center [1374, 302] width 106 height 27
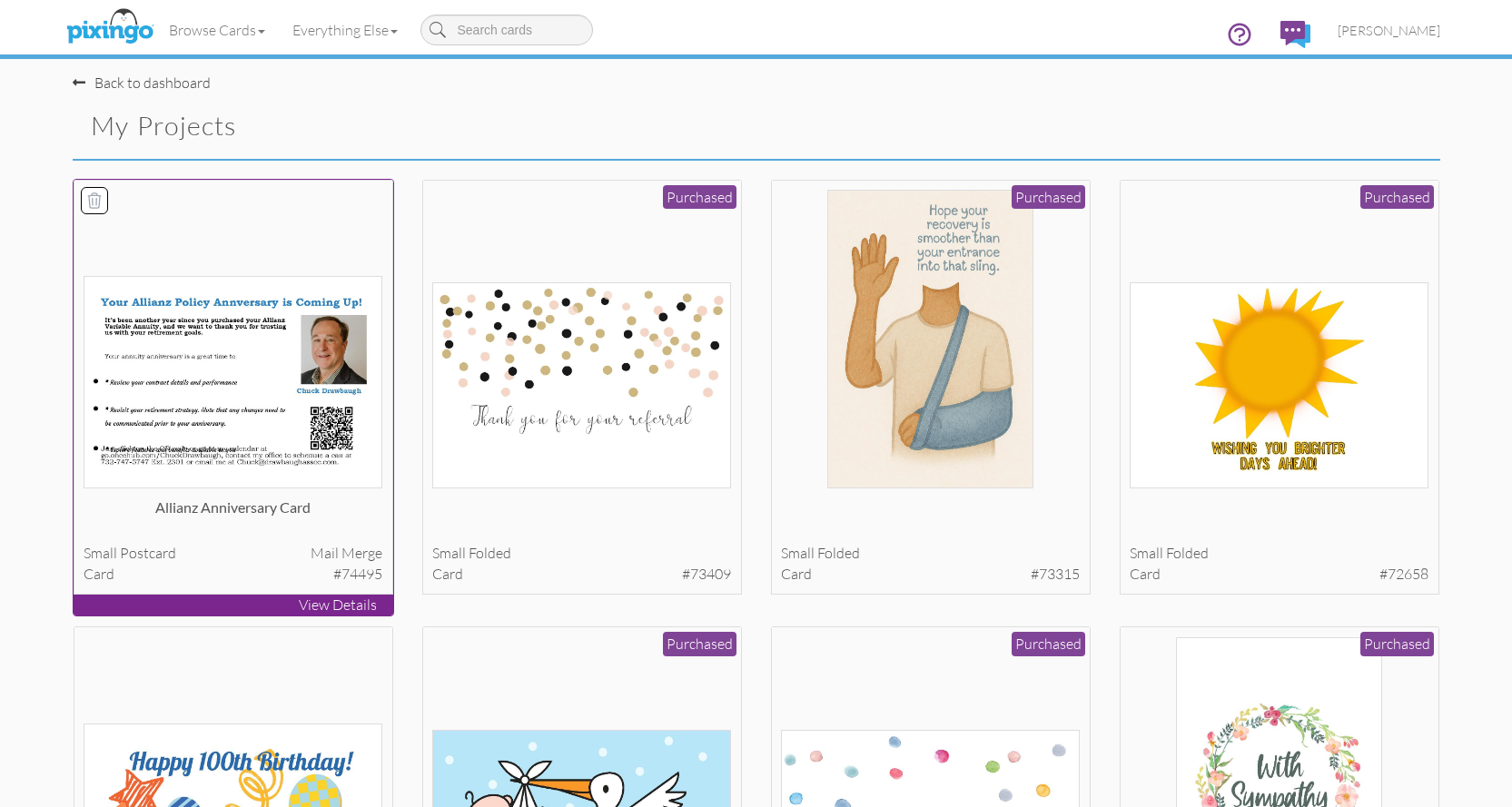
click at [180, 354] on img at bounding box center [232, 382] width 299 height 213
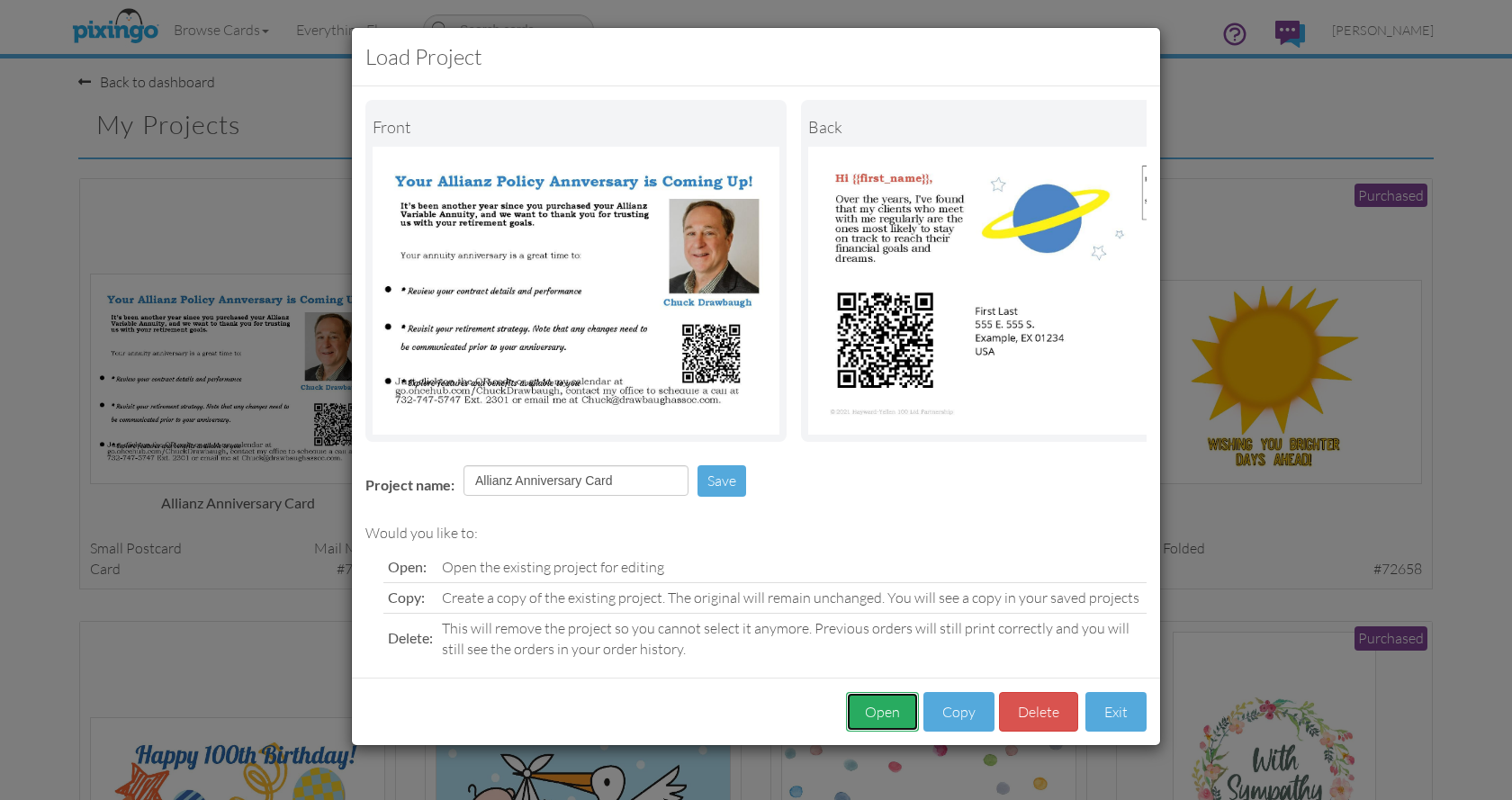
click at [889, 714] on button "Open" at bounding box center [882, 712] width 73 height 40
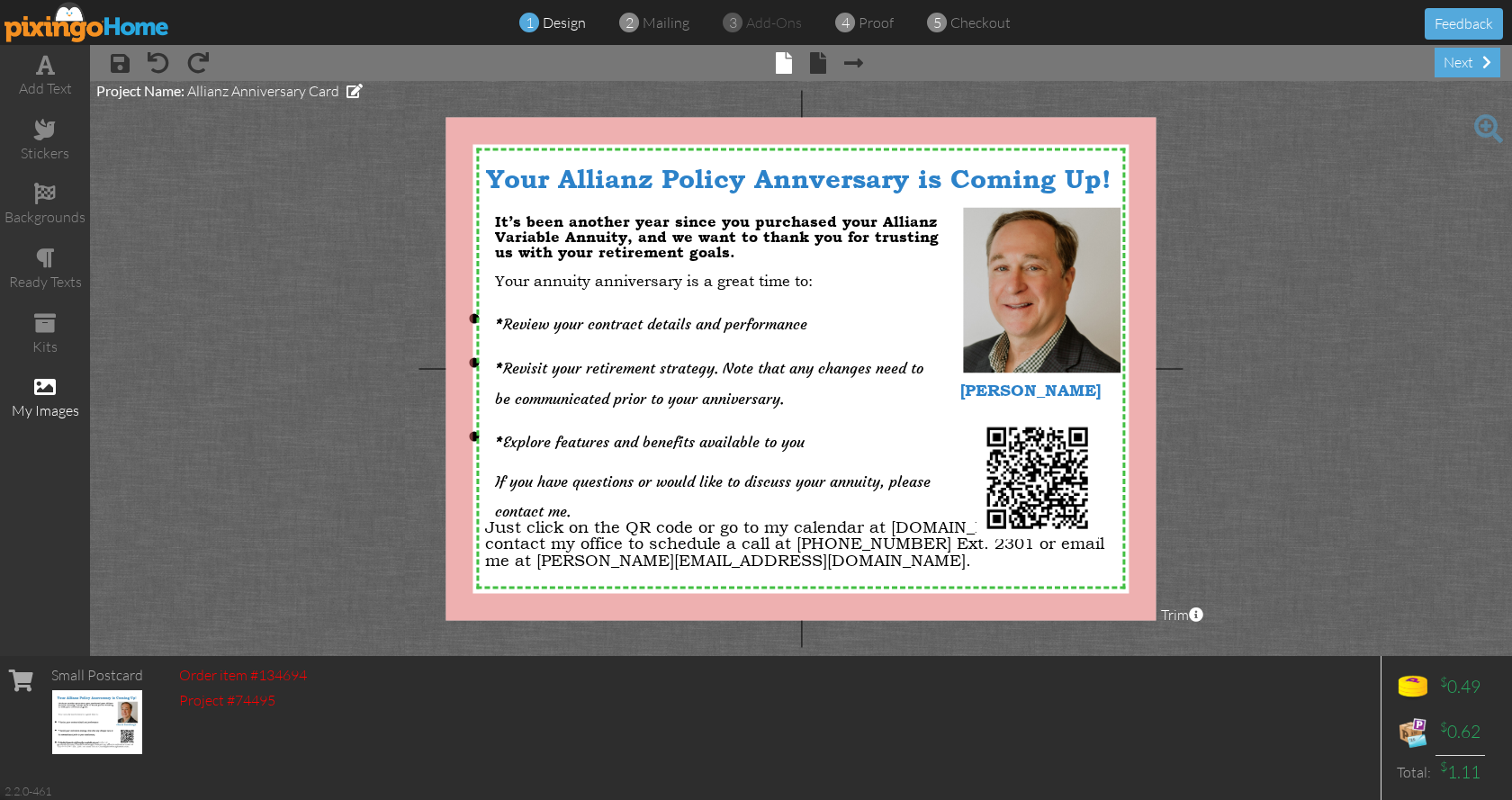
click at [51, 407] on div "my images" at bounding box center [45, 411] width 90 height 21
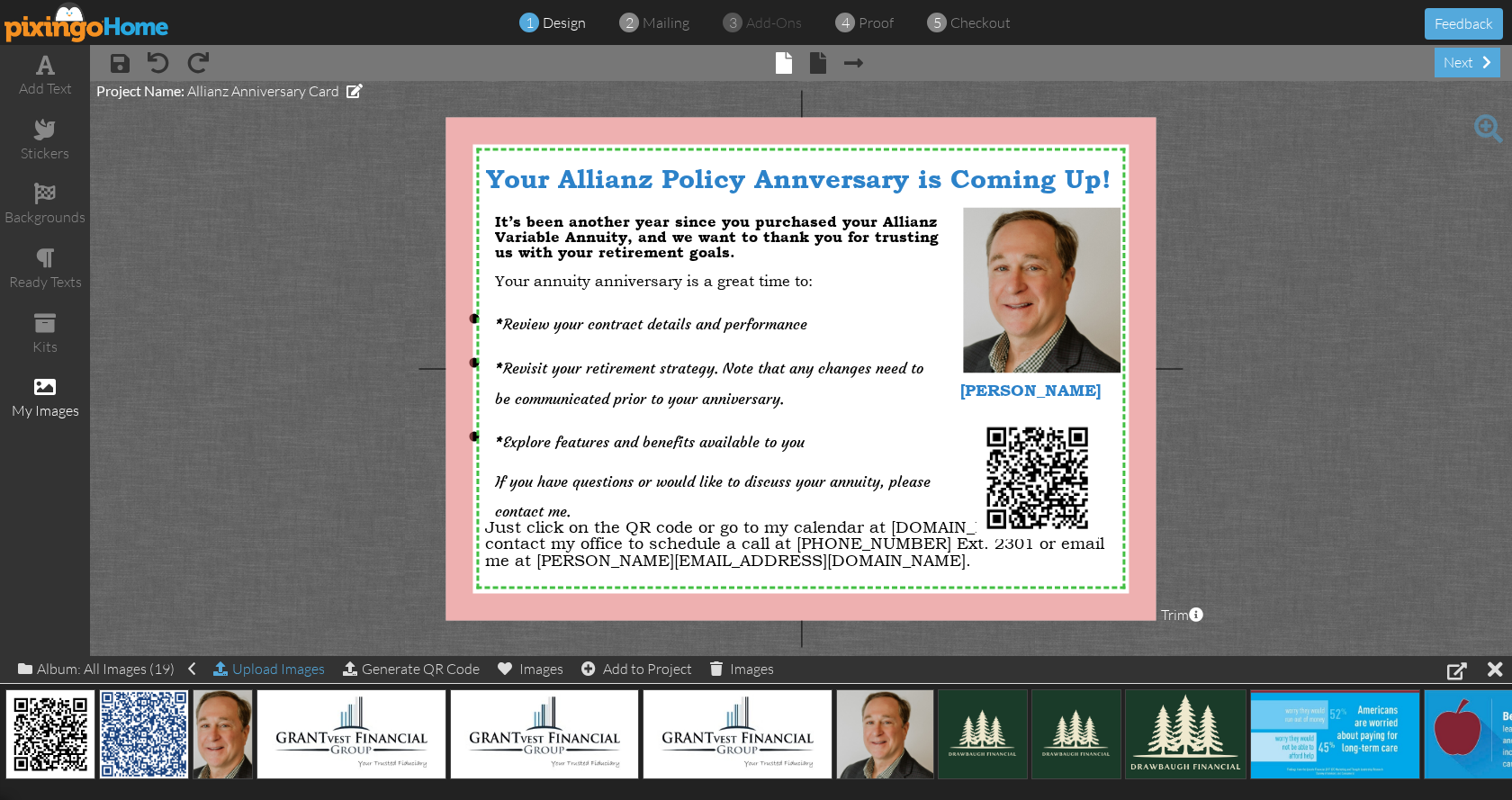
click at [304, 667] on div "Upload Images" at bounding box center [269, 670] width 111 height 26
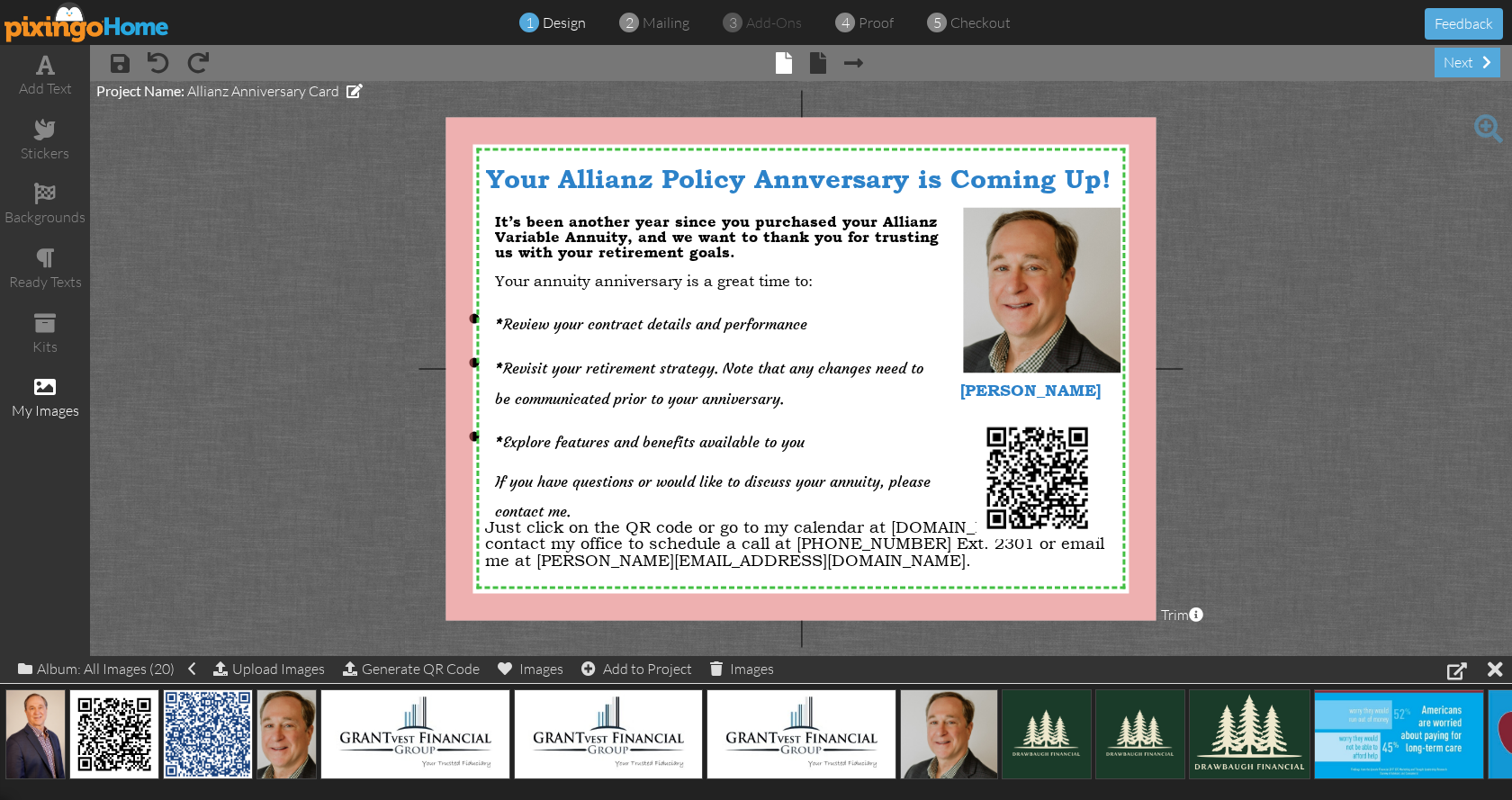
click at [1455, 102] on project-studio-wrapper "X X X X X X X X X X X X X X X X X X X X X X X X X X X X X X X X X X X X X X X X…" at bounding box center [800, 368] width 1421 height 575
click at [266, 662] on div "Upload Images" at bounding box center [269, 670] width 111 height 26
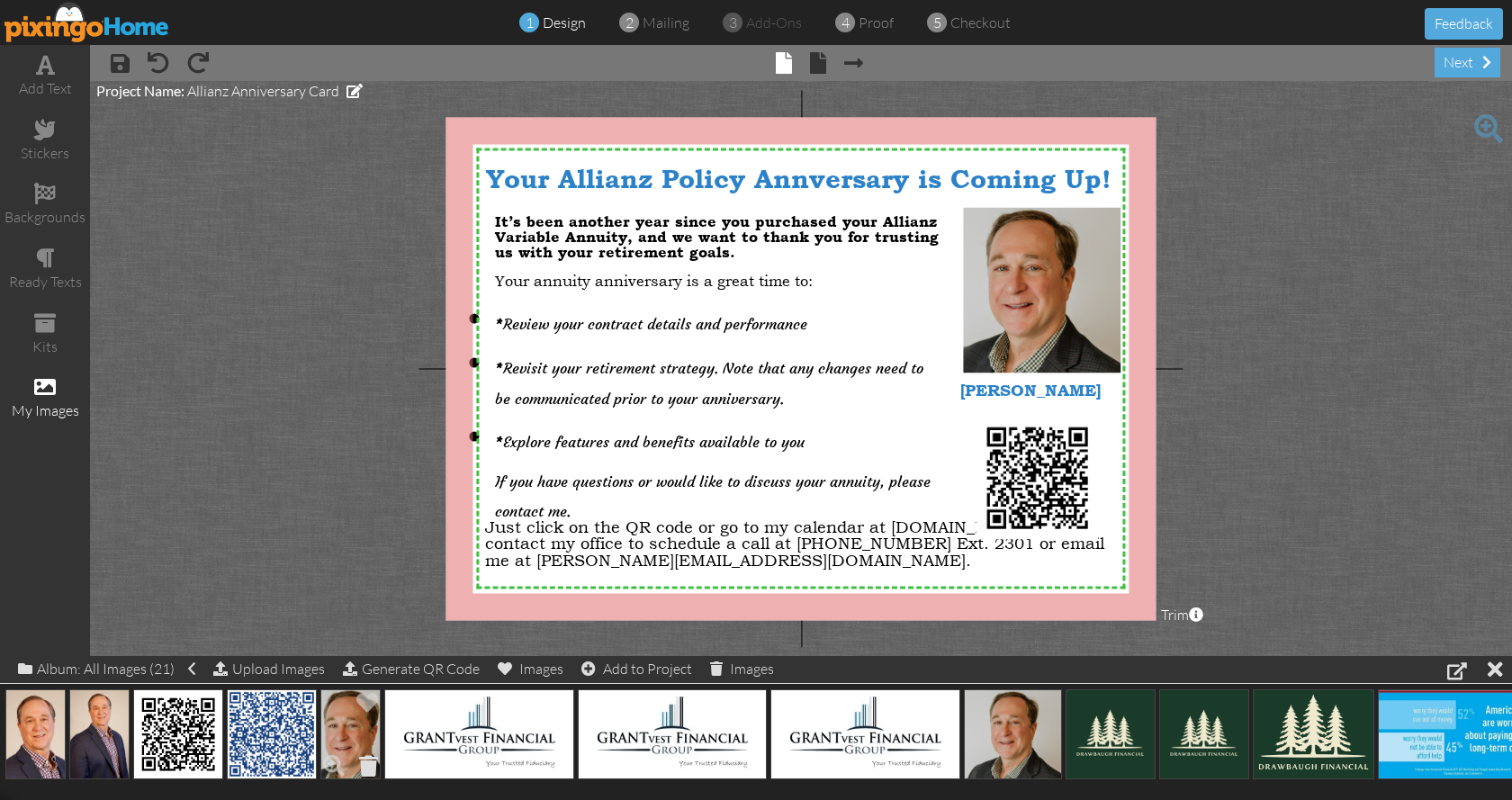
click at [372, 766] on span at bounding box center [369, 766] width 28 height 31
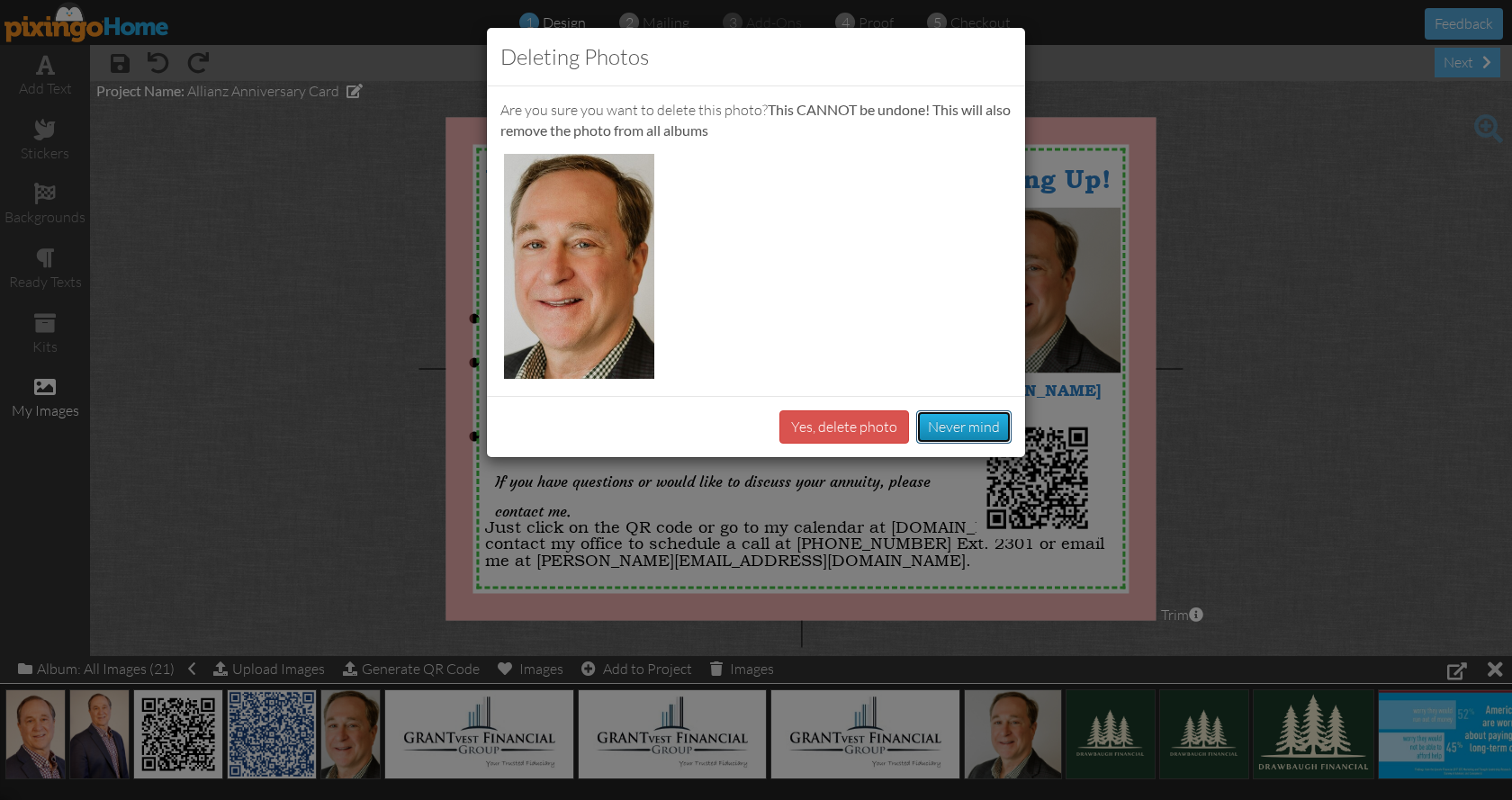
click at [974, 425] on button "Never mind" at bounding box center [963, 427] width 95 height 34
